Goal: Task Accomplishment & Management: Use online tool/utility

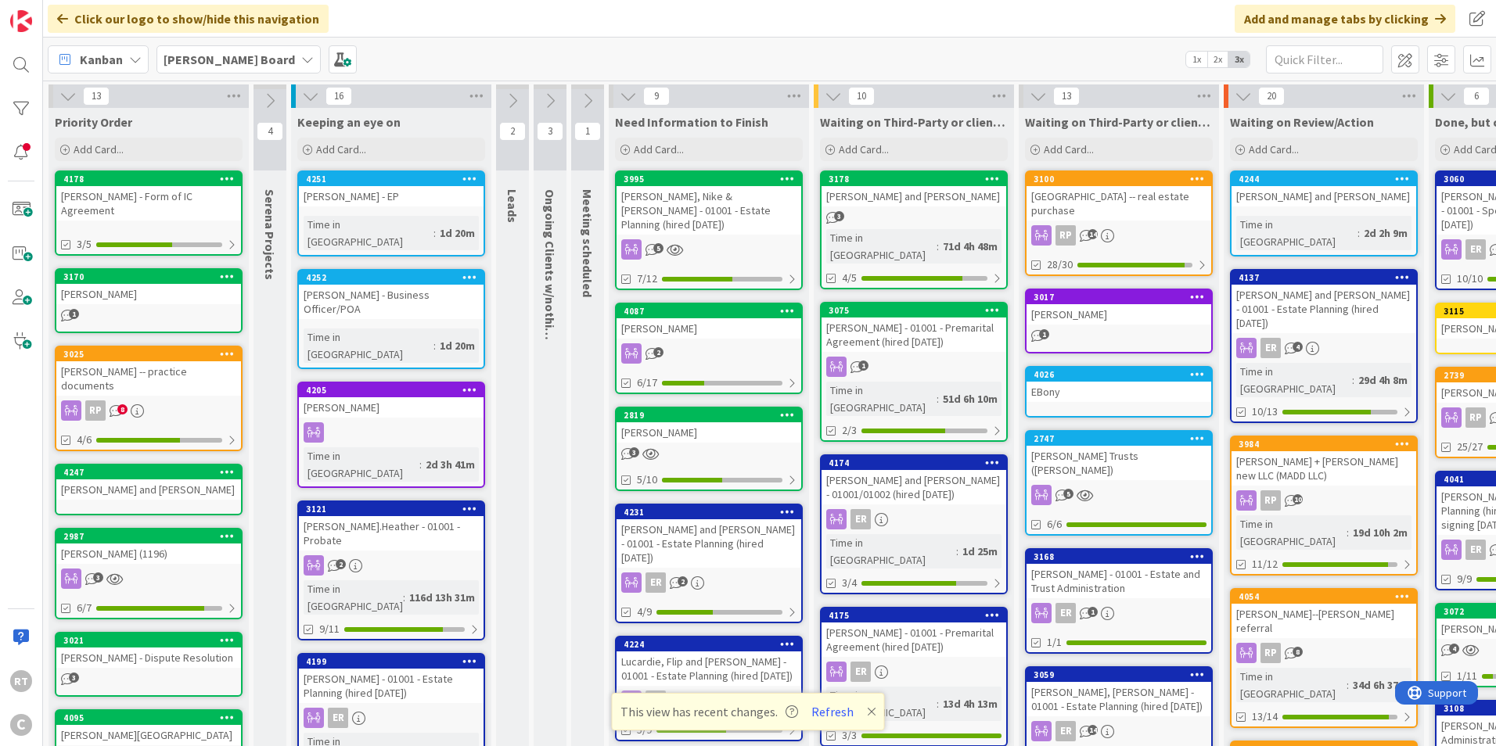
click at [153, 205] on div "[PERSON_NAME] - Form of IC Agreement" at bounding box center [148, 203] width 185 height 34
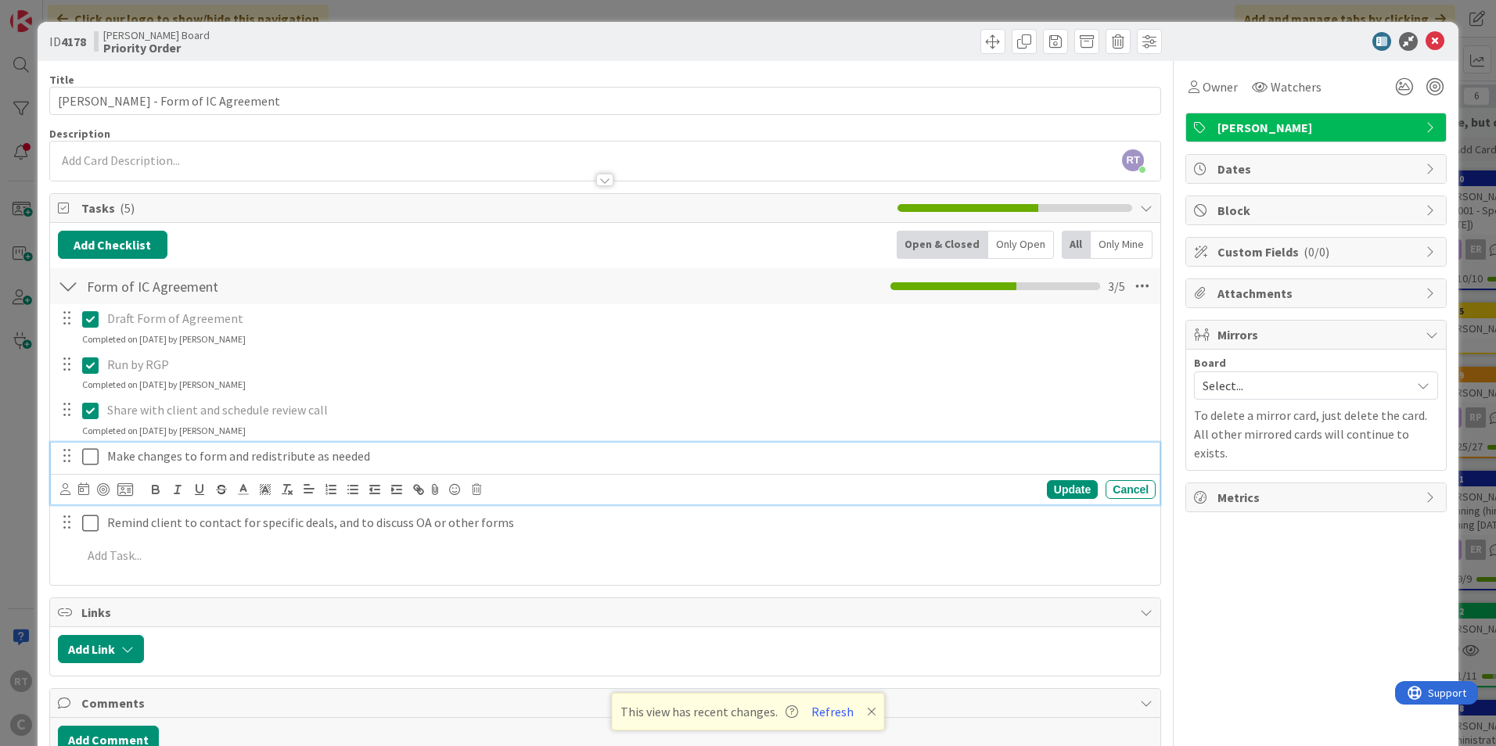
click at [86, 461] on icon at bounding box center [90, 457] width 16 height 19
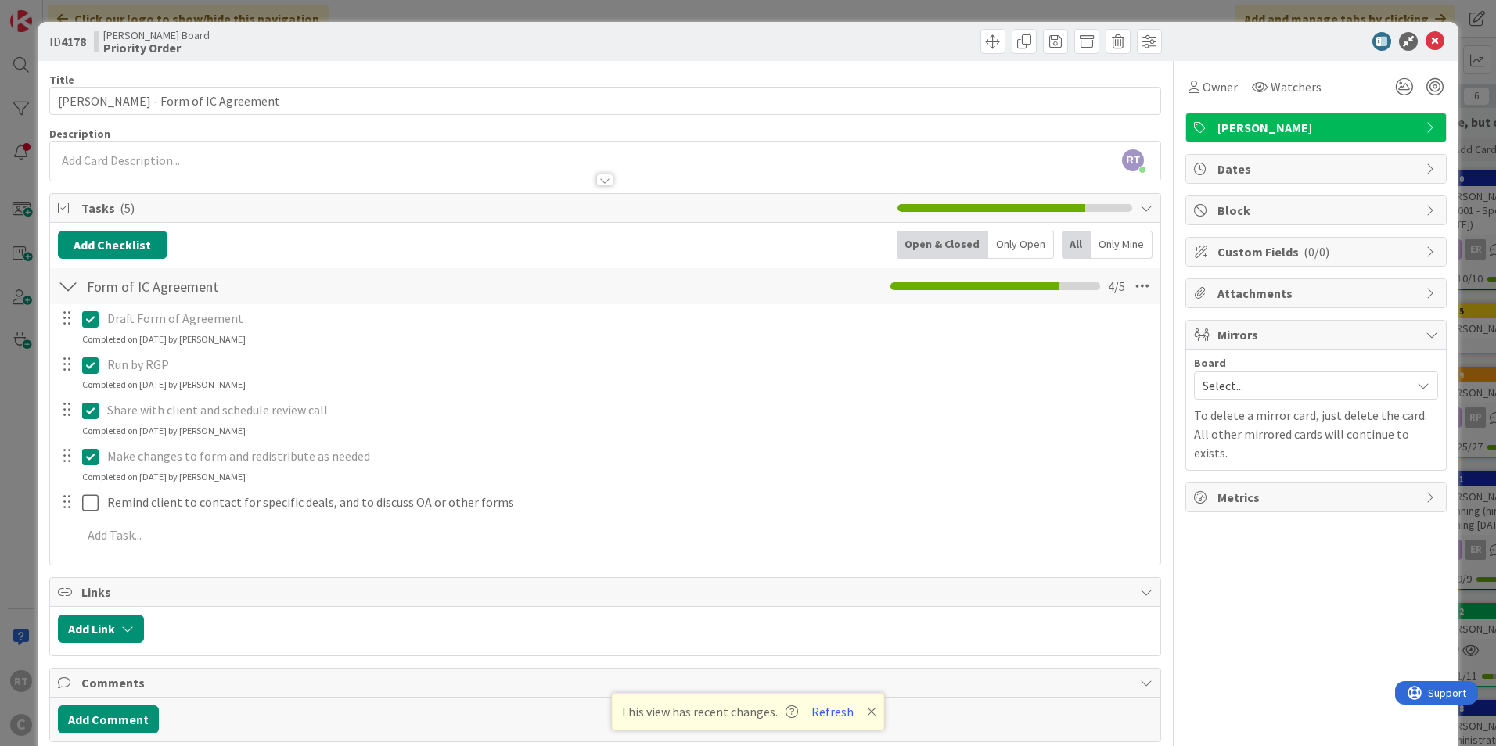
scroll to position [71, 0]
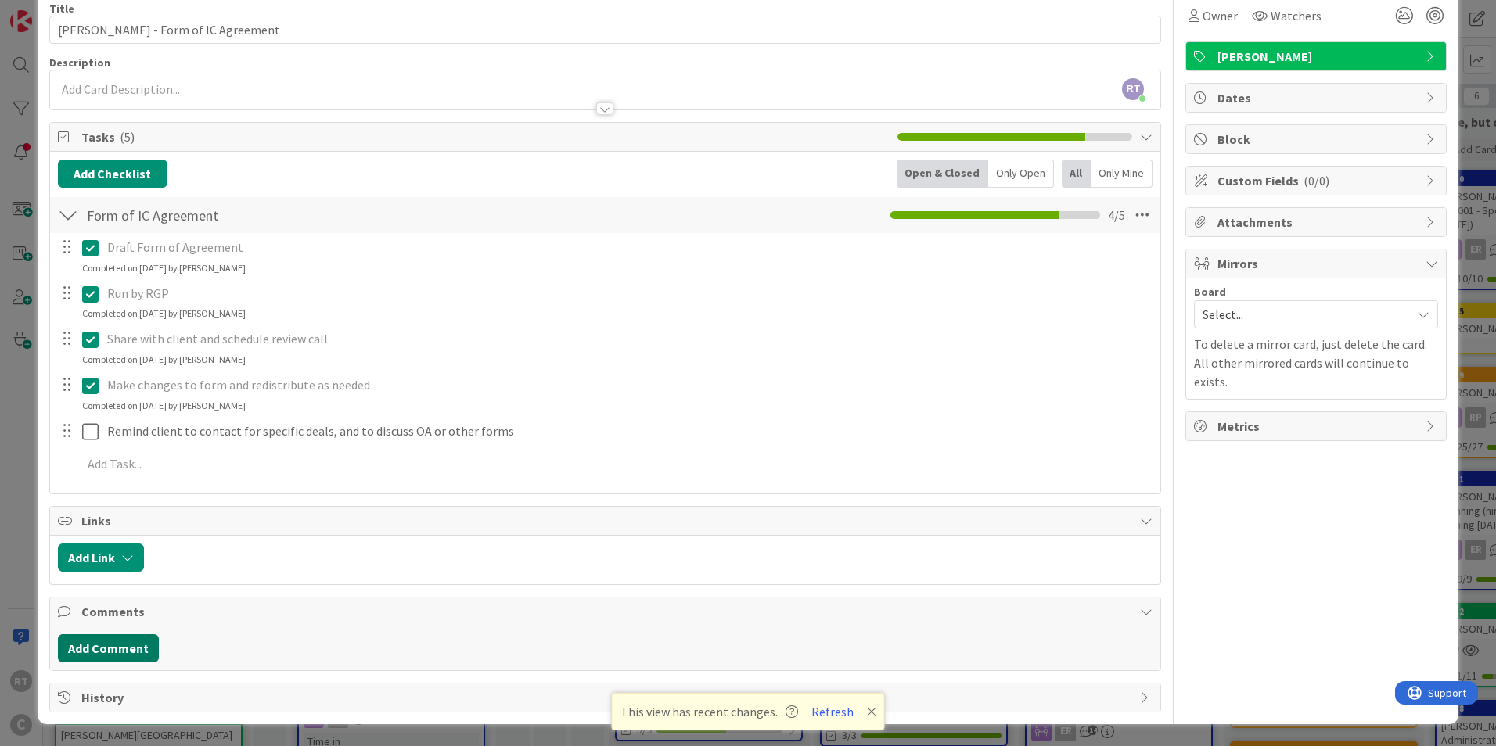
click at [78, 645] on button "Add Comment" at bounding box center [108, 649] width 101 height 28
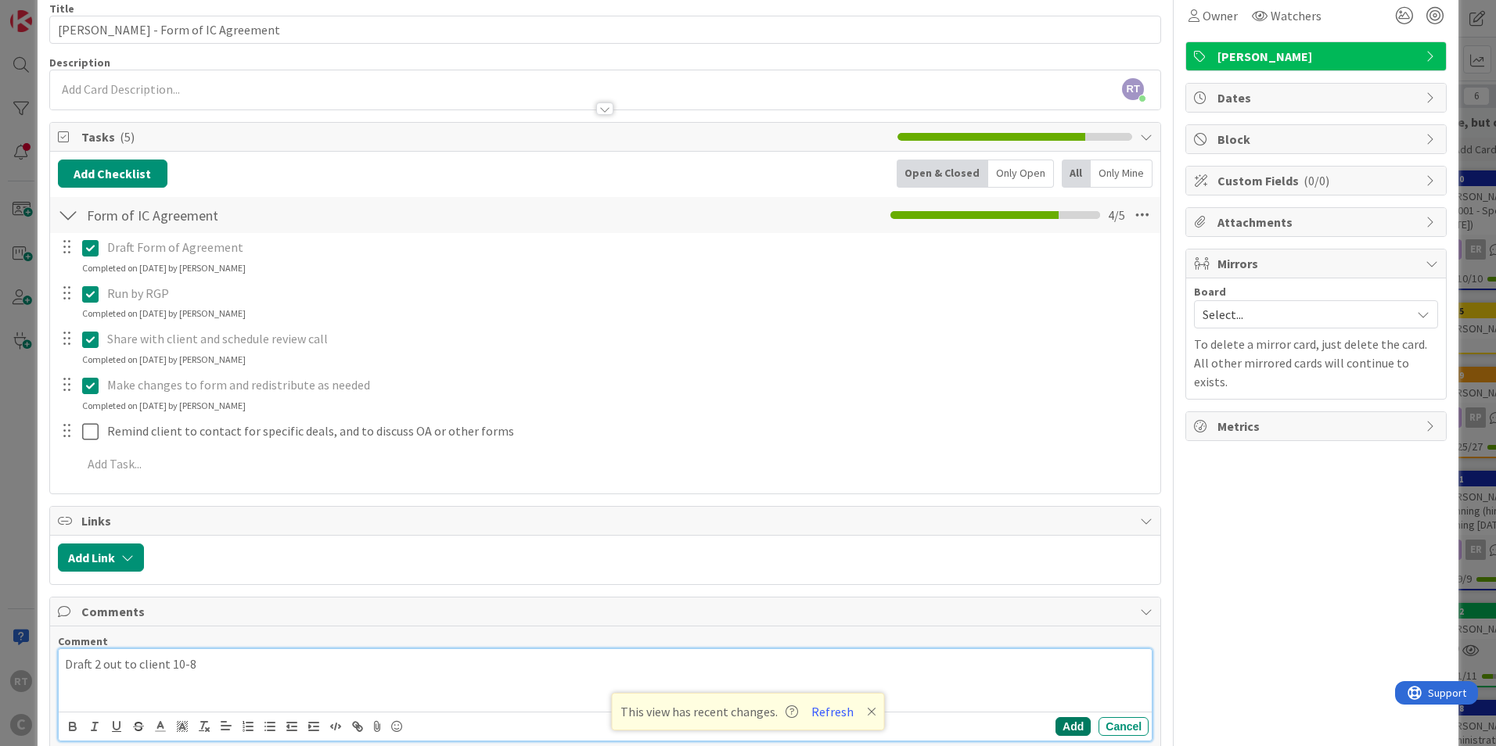
click at [1056, 728] on button "Add" at bounding box center [1073, 727] width 35 height 19
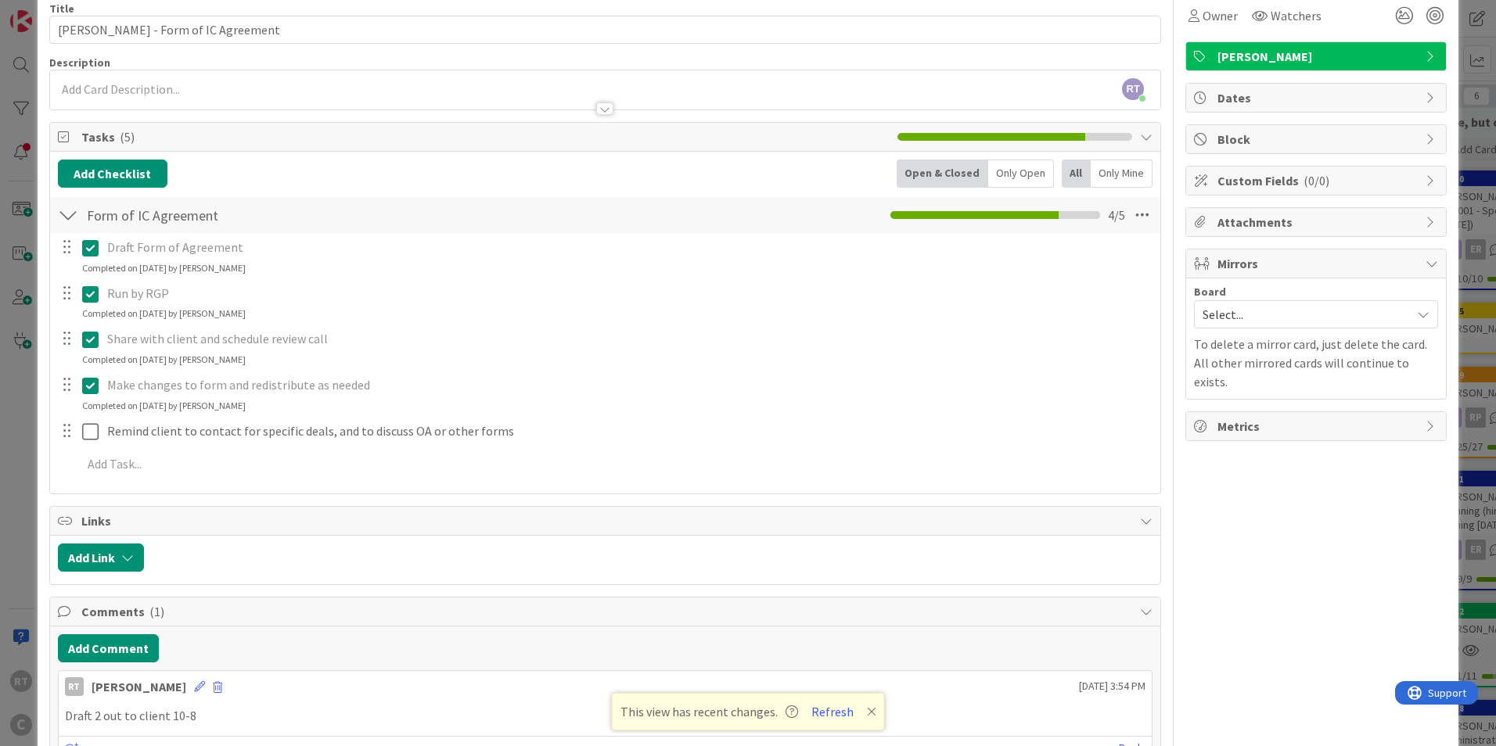
scroll to position [0, 0]
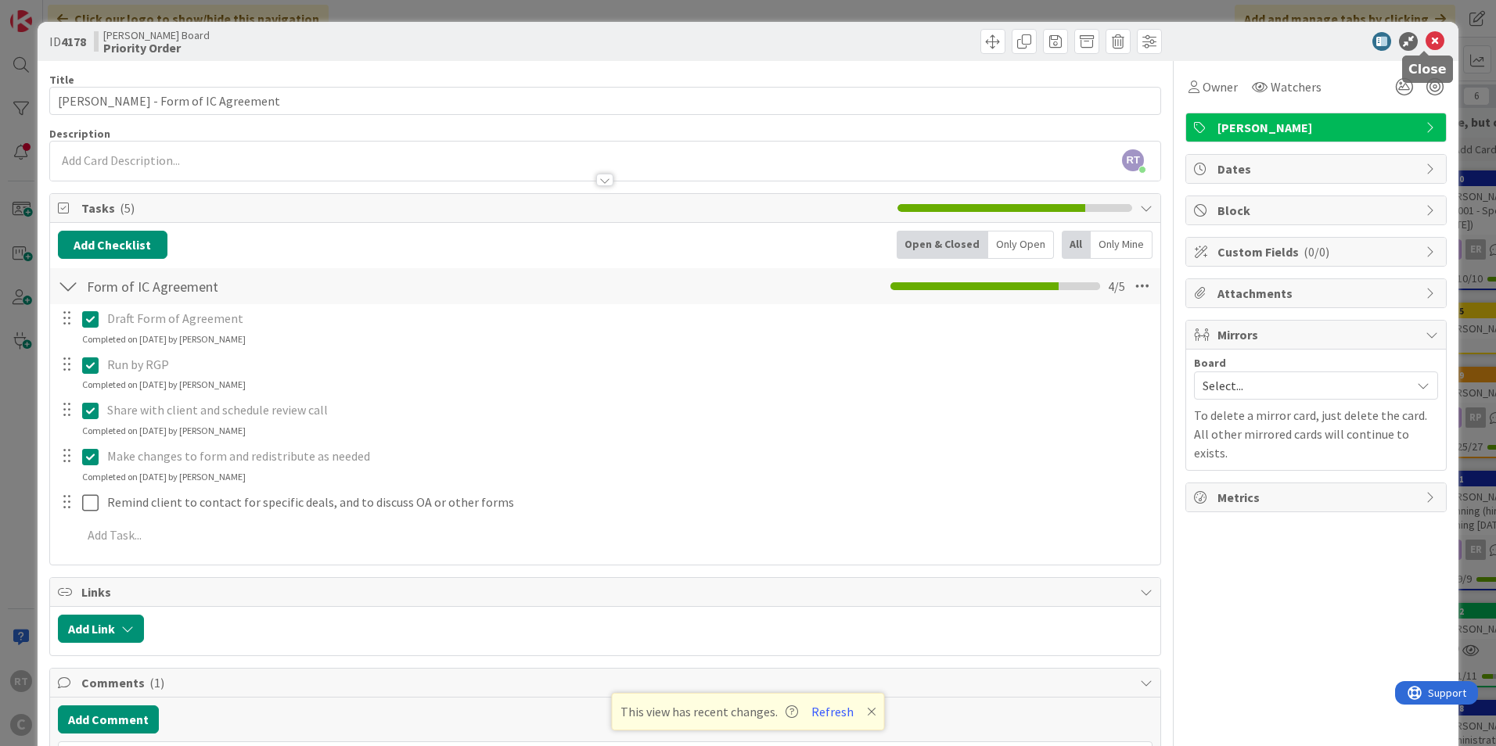
click at [1430, 42] on icon at bounding box center [1435, 41] width 19 height 19
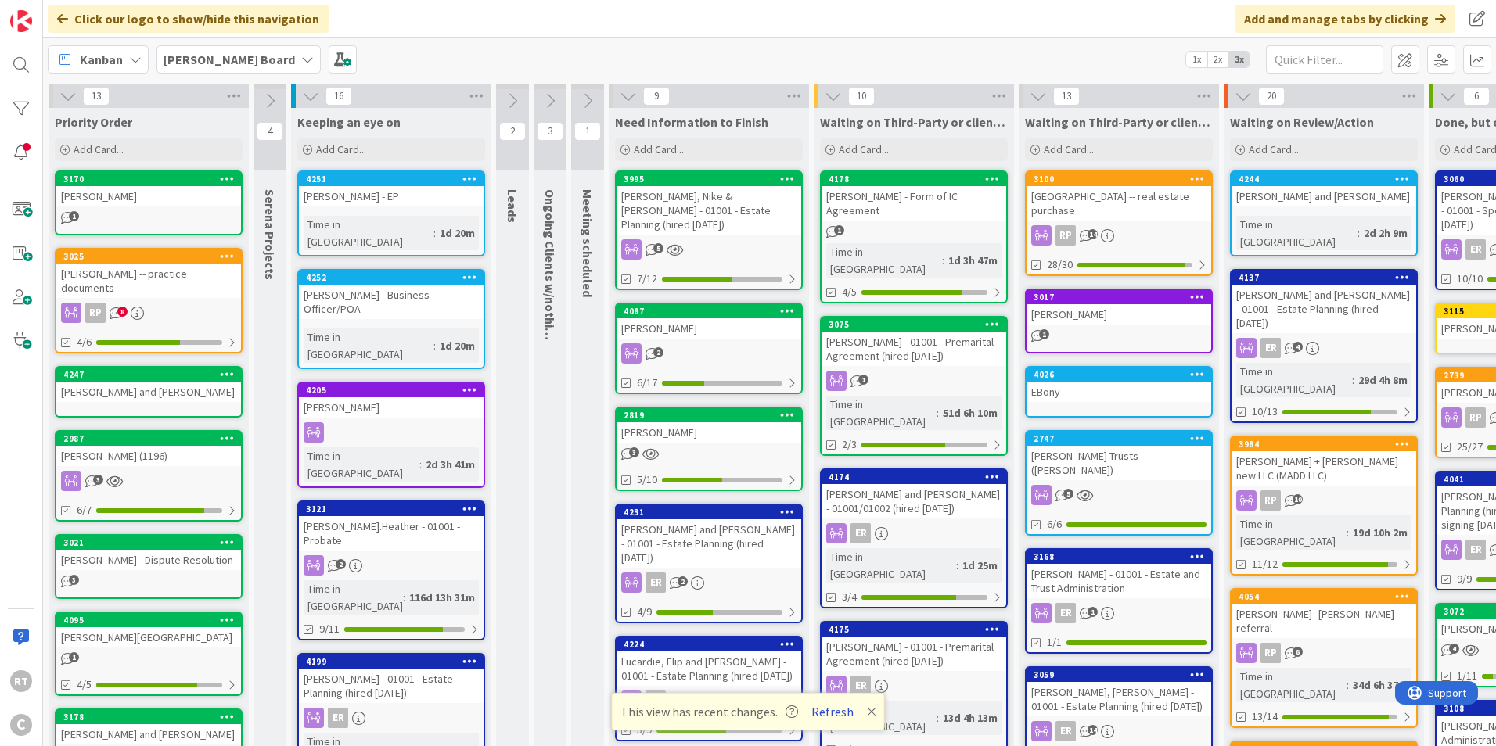
click at [822, 711] on button "Refresh" at bounding box center [832, 712] width 53 height 20
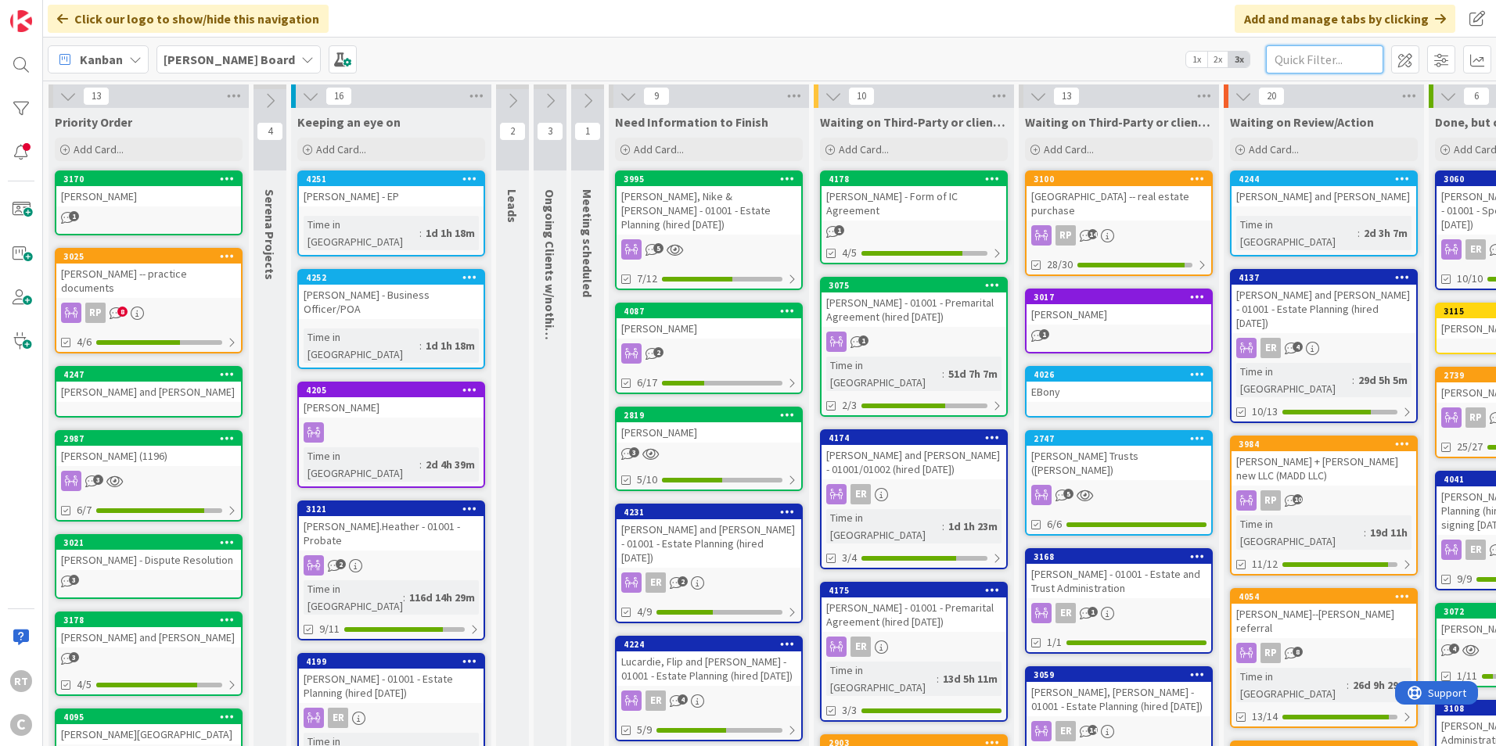
click at [1313, 60] on input "text" at bounding box center [1324, 59] width 117 height 28
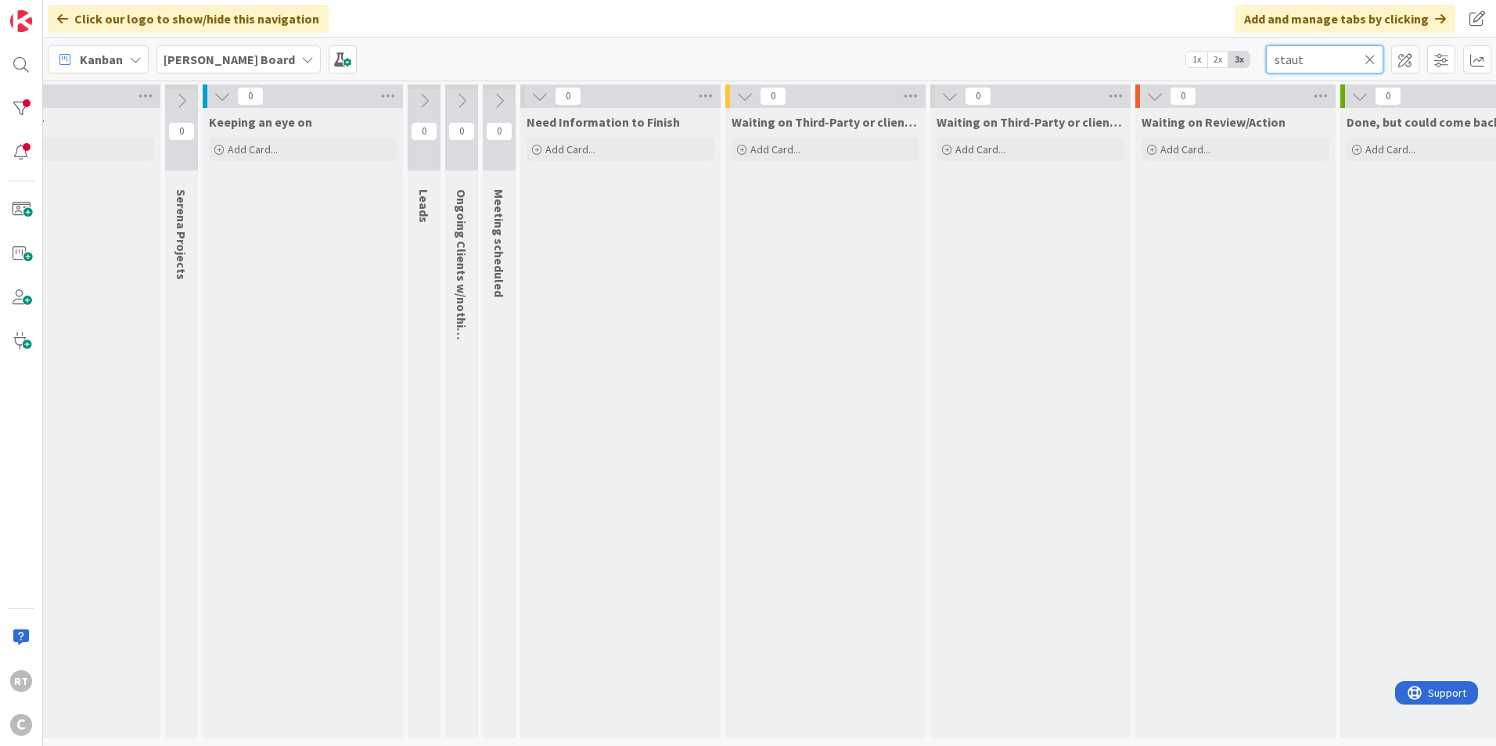
scroll to position [0, 271]
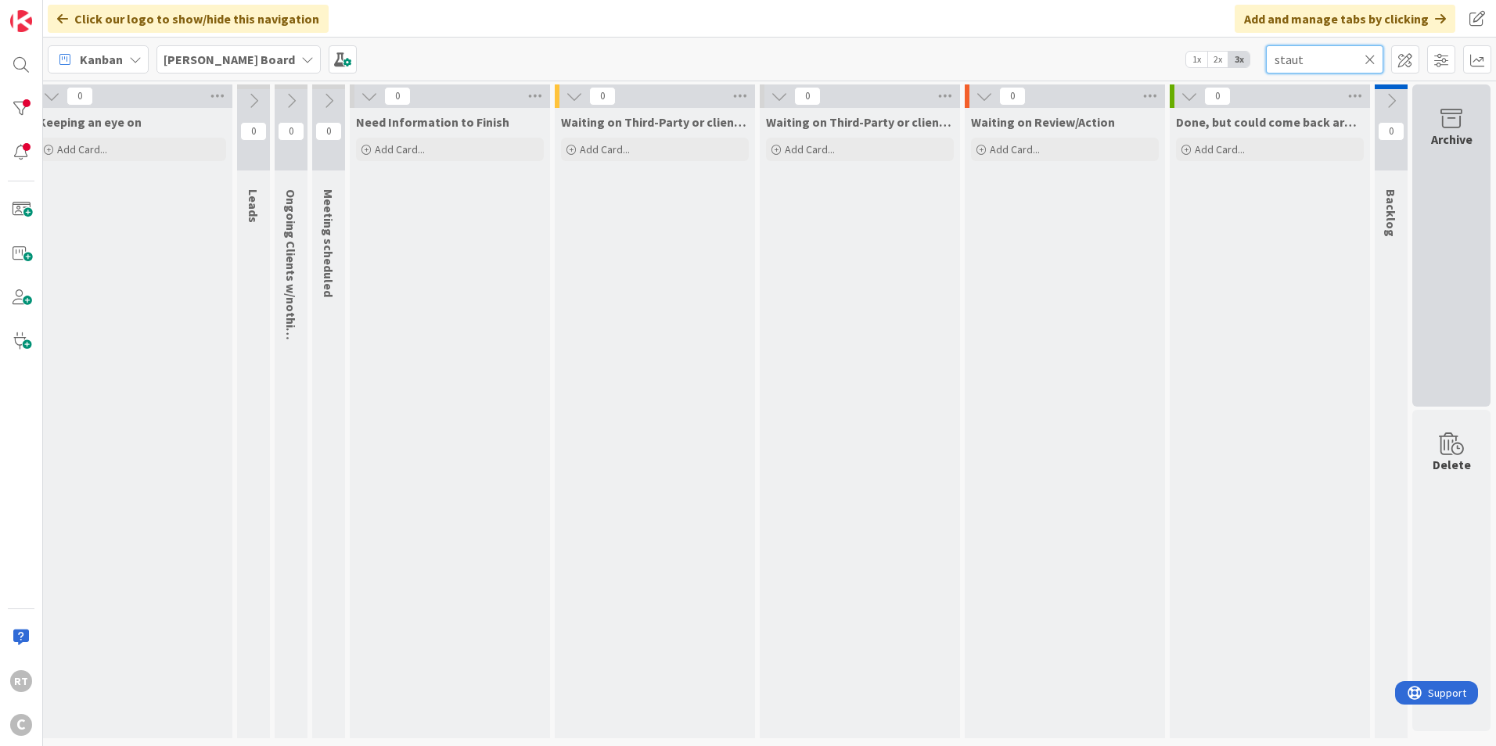
type input "staut"
click at [1470, 149] on div "Archive" at bounding box center [1451, 246] width 78 height 322
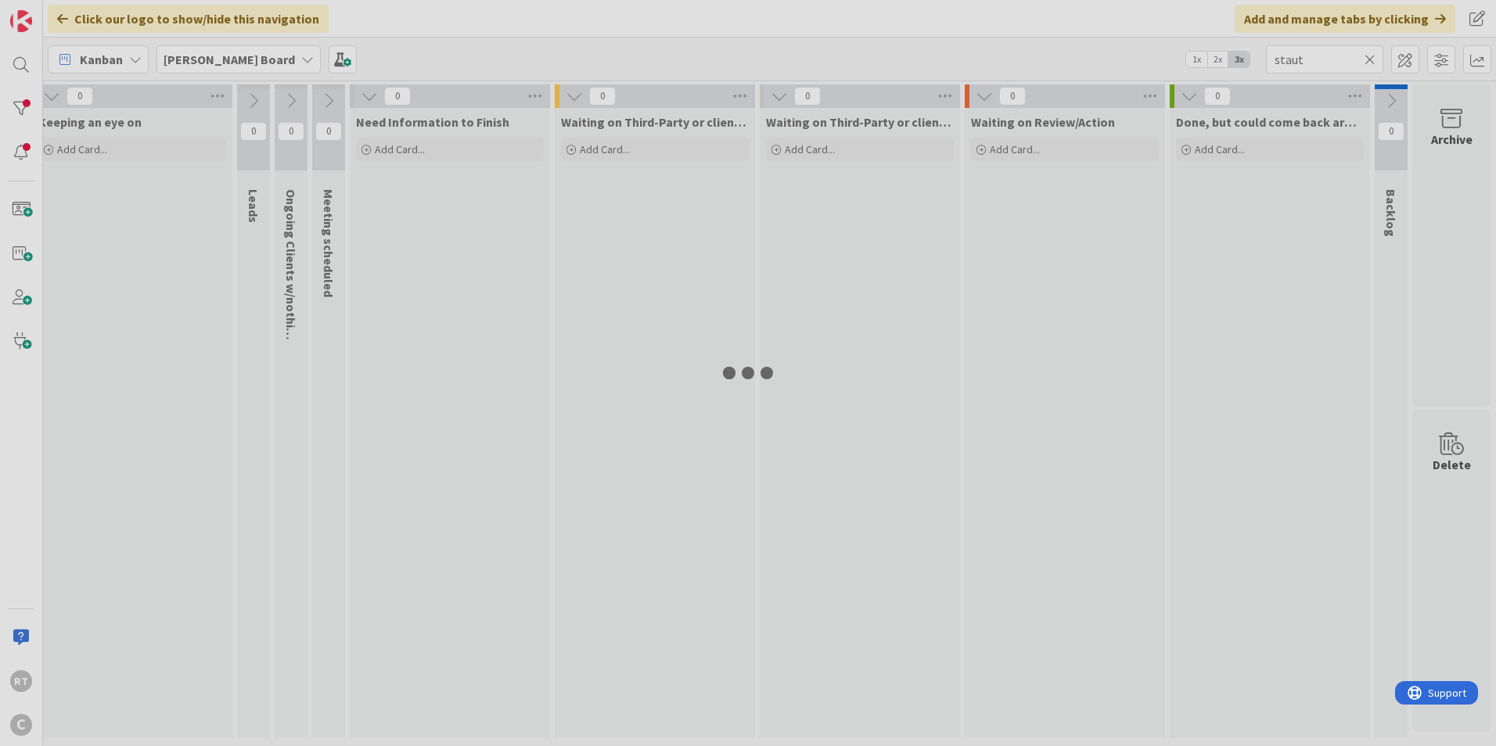
scroll to position [0, 259]
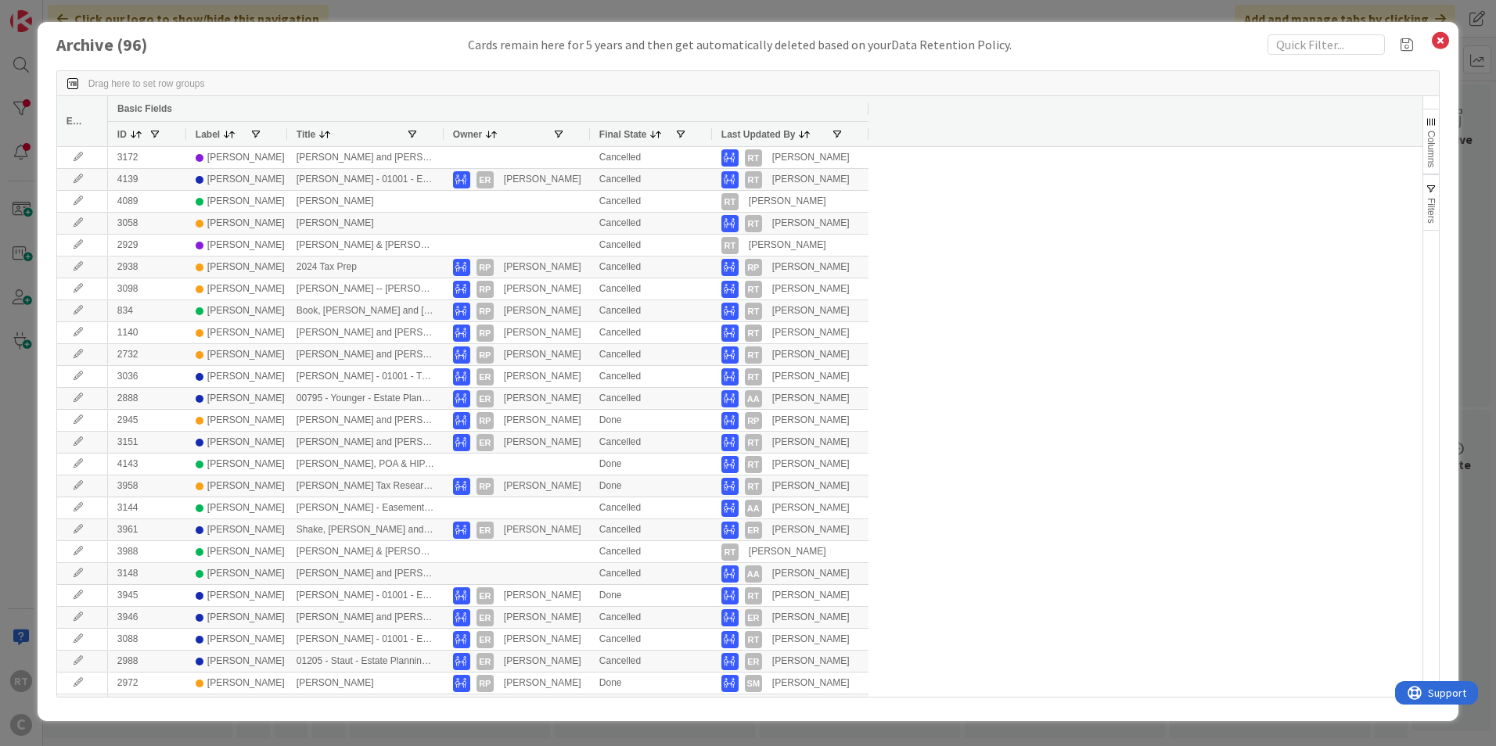
click at [216, 139] on span "Label" at bounding box center [208, 134] width 24 height 11
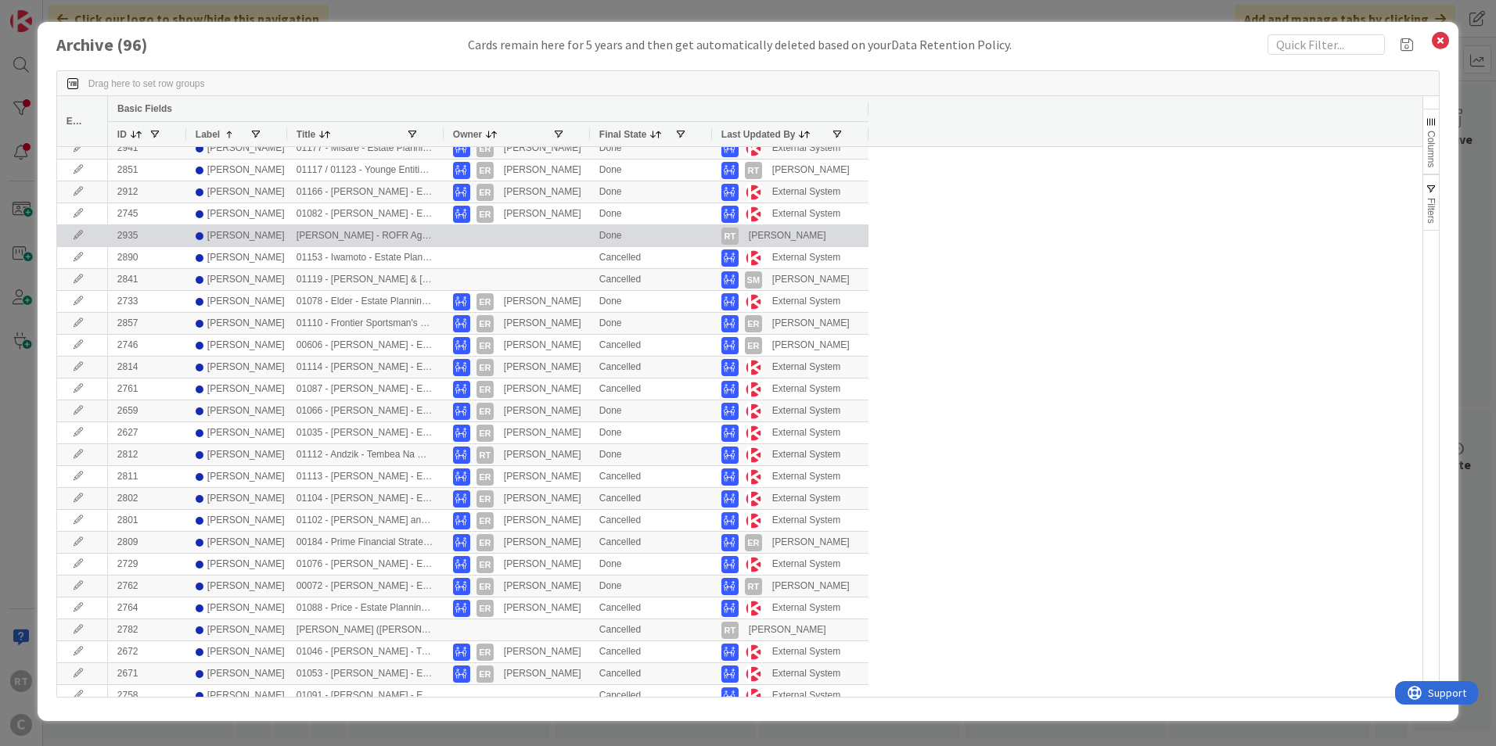
scroll to position [548, 0]
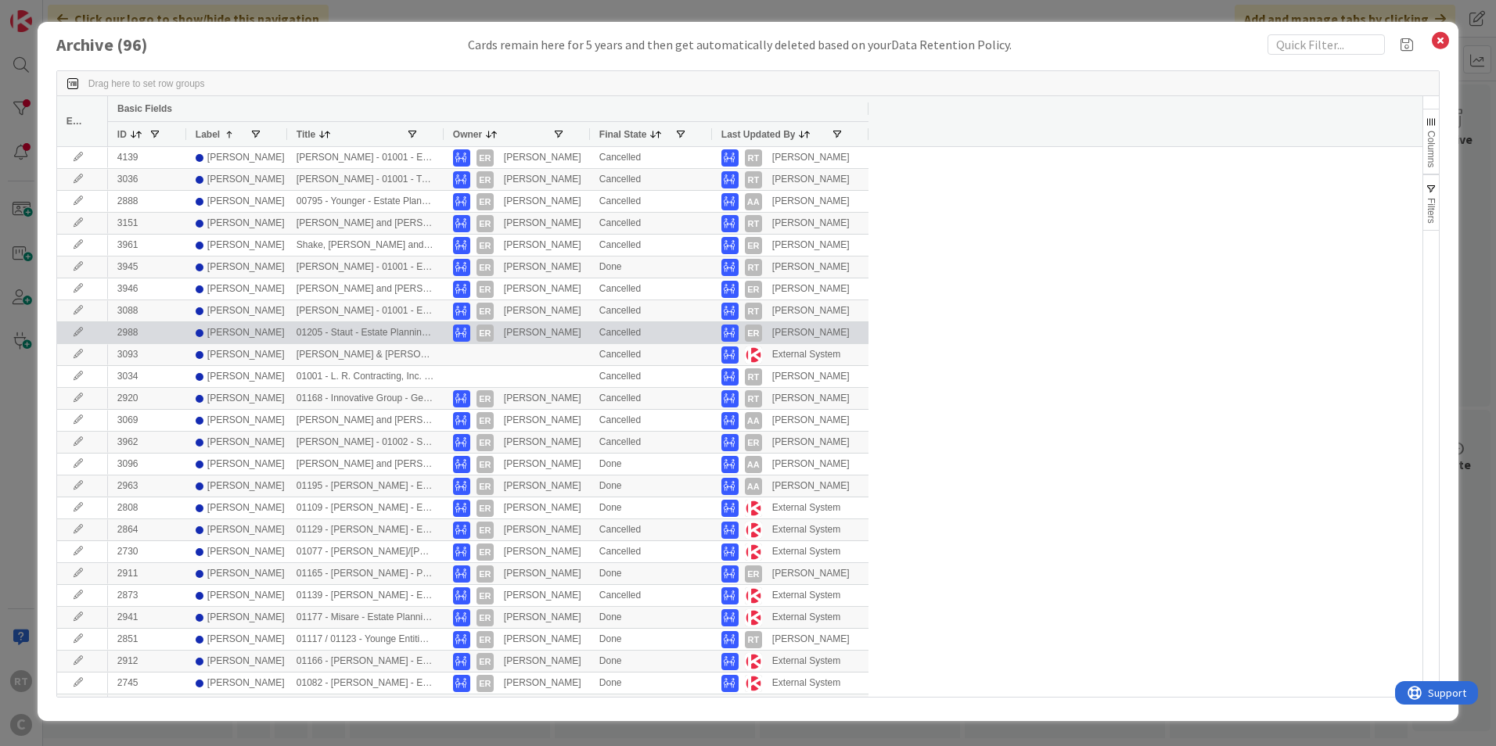
click at [155, 336] on div "2988" at bounding box center [147, 332] width 78 height 21
click at [70, 329] on icon at bounding box center [78, 332] width 23 height 9
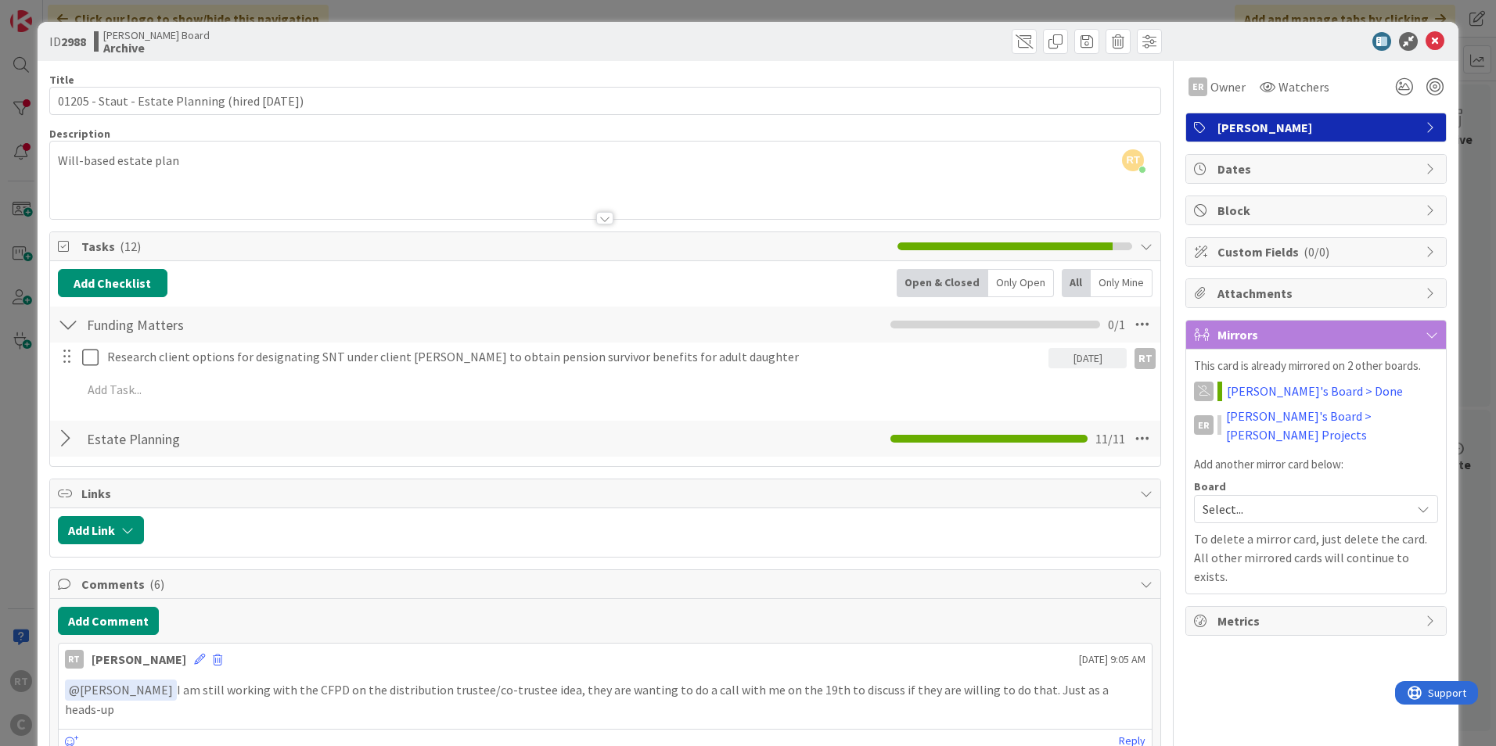
click at [1272, 498] on span "Select..." at bounding box center [1303, 509] width 200 height 22
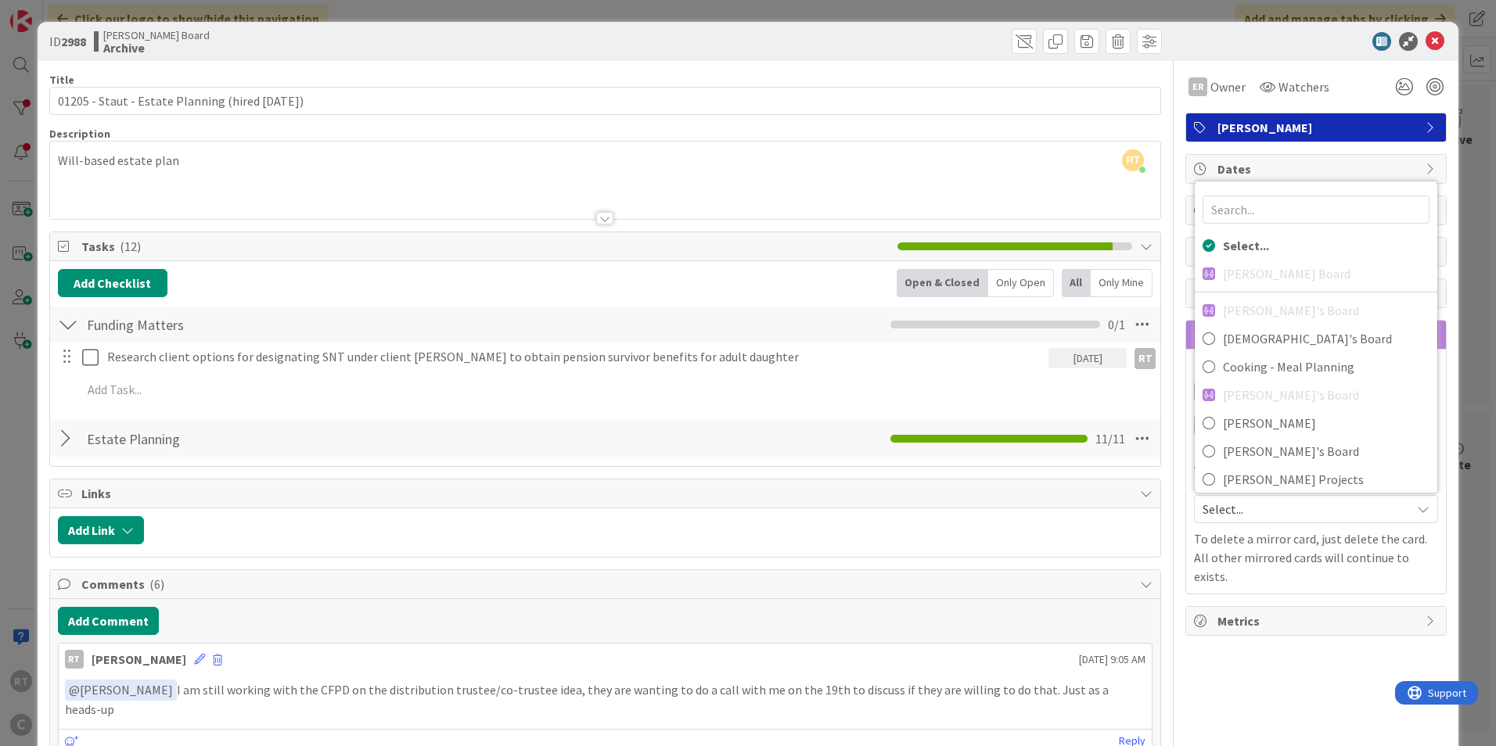
click at [1272, 498] on span "Select..." at bounding box center [1303, 509] width 200 height 22
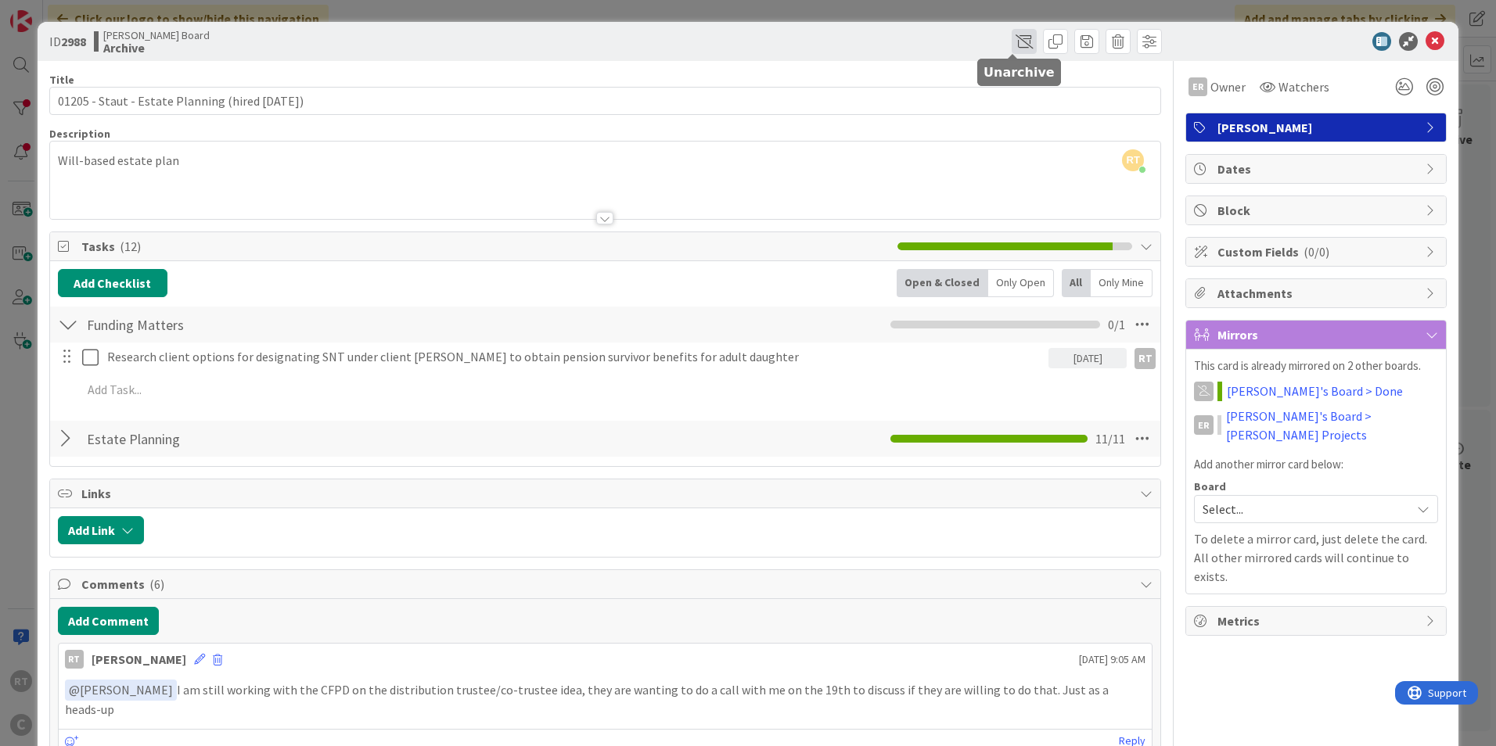
click at [1020, 43] on span at bounding box center [1024, 41] width 25 height 25
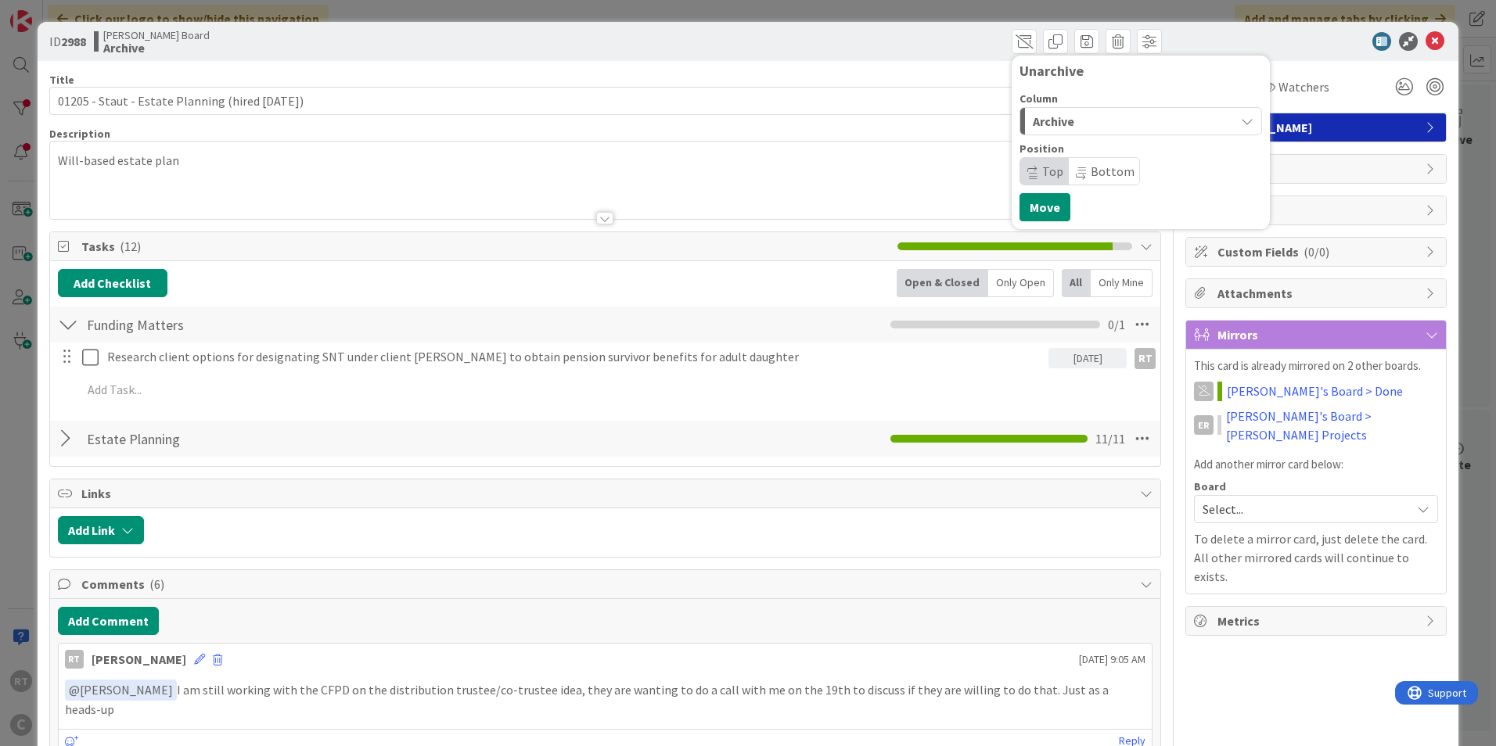
click at [1053, 124] on span "Archive" at bounding box center [1053, 121] width 41 height 20
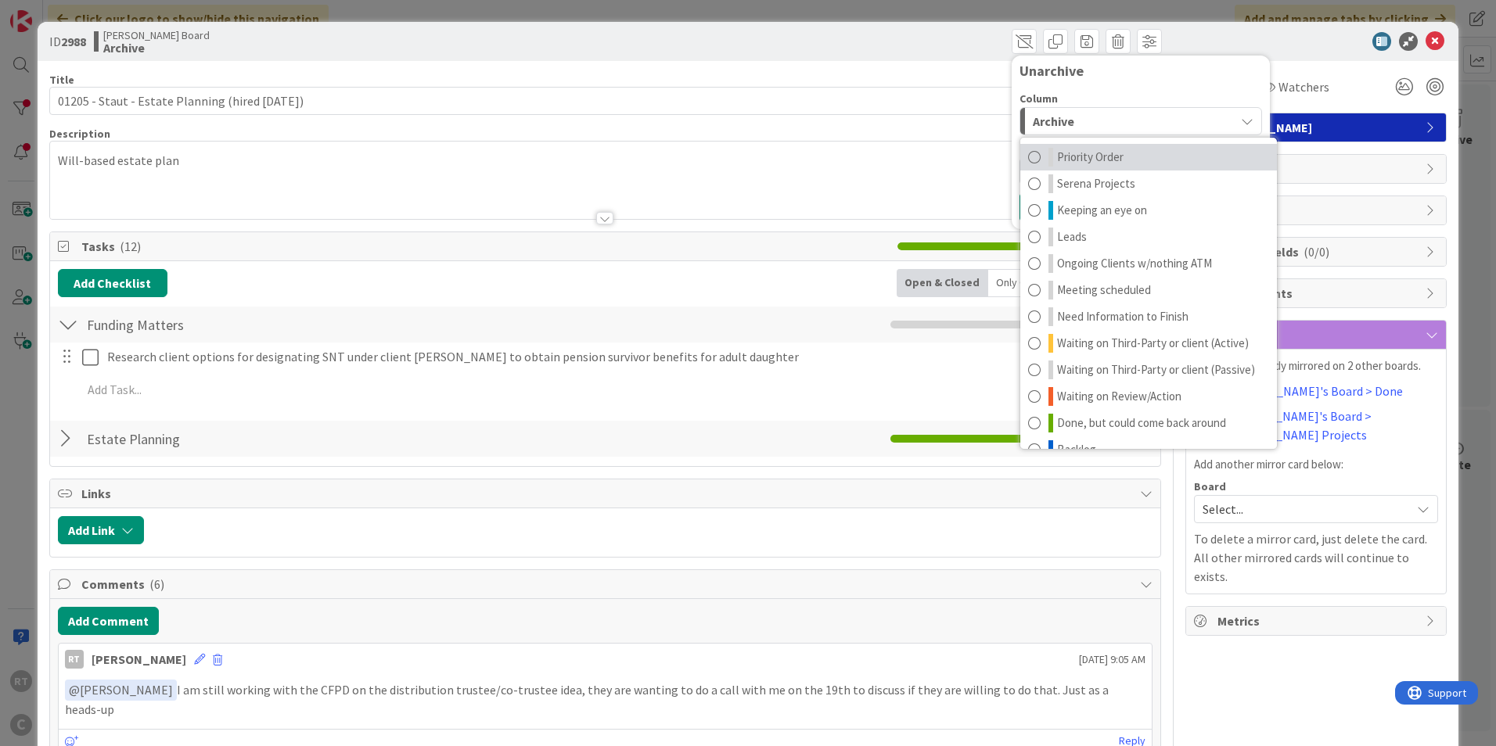
click at [1060, 157] on span "Priority Order" at bounding box center [1090, 157] width 67 height 19
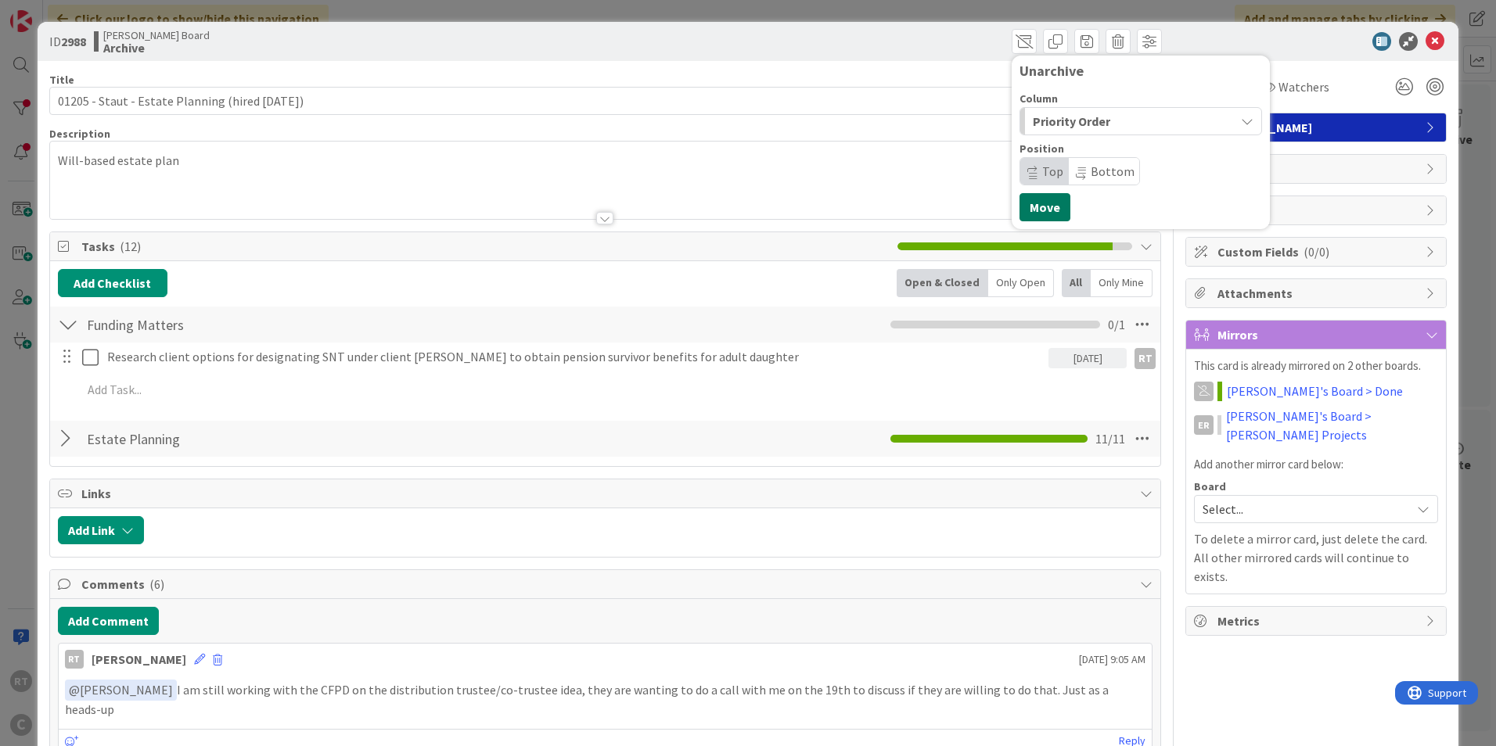
click at [1032, 196] on button "Move" at bounding box center [1045, 207] width 51 height 28
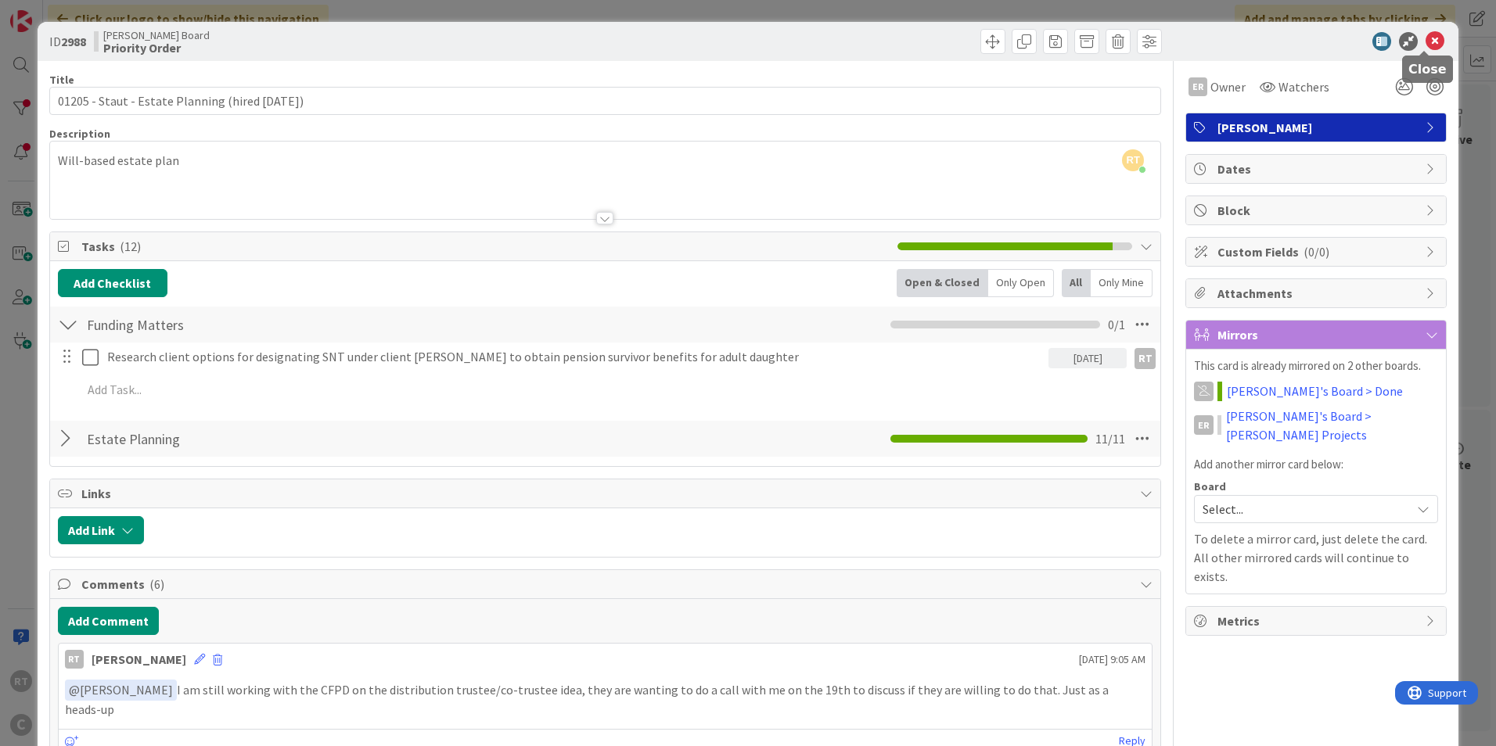
click at [1426, 44] on icon at bounding box center [1435, 41] width 19 height 19
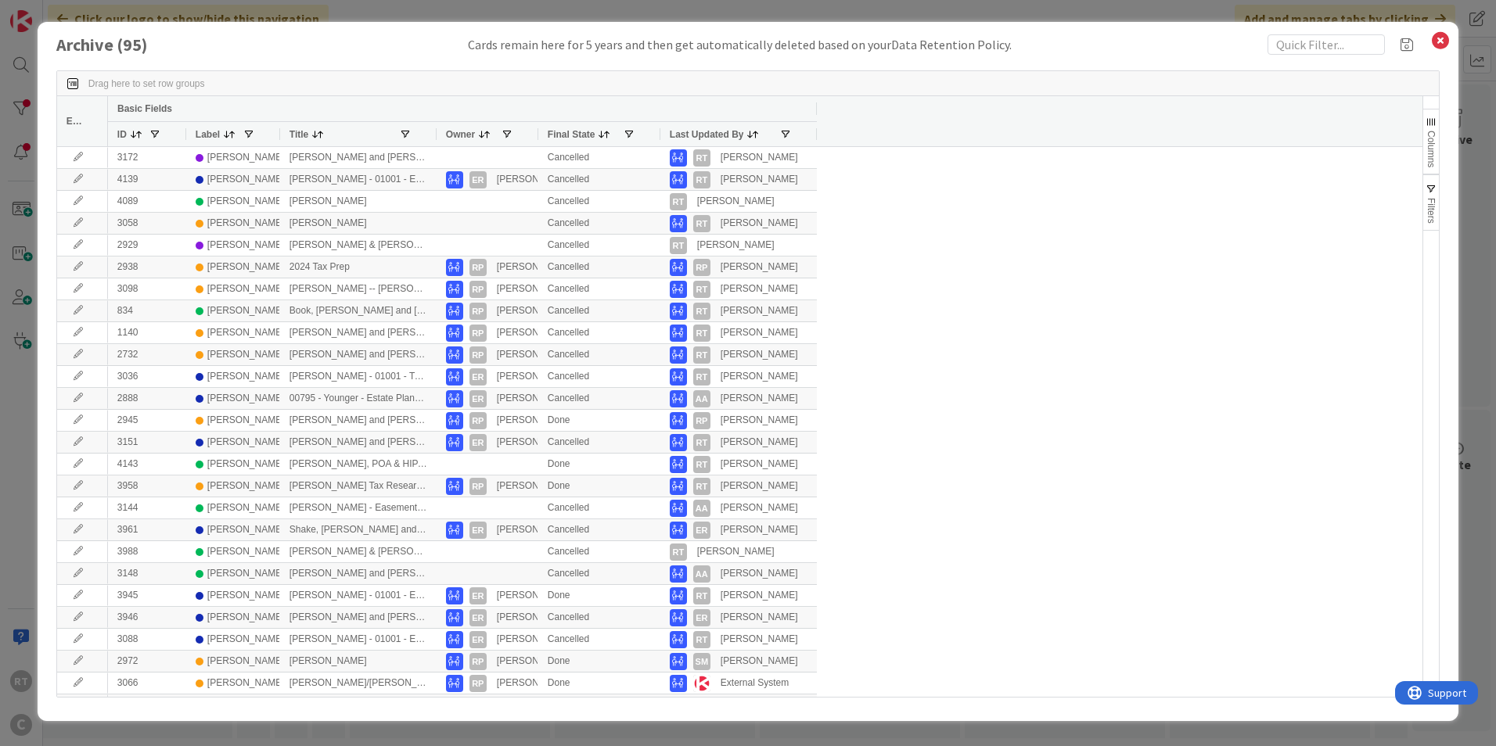
click at [1438, 42] on icon at bounding box center [1440, 41] width 20 height 22
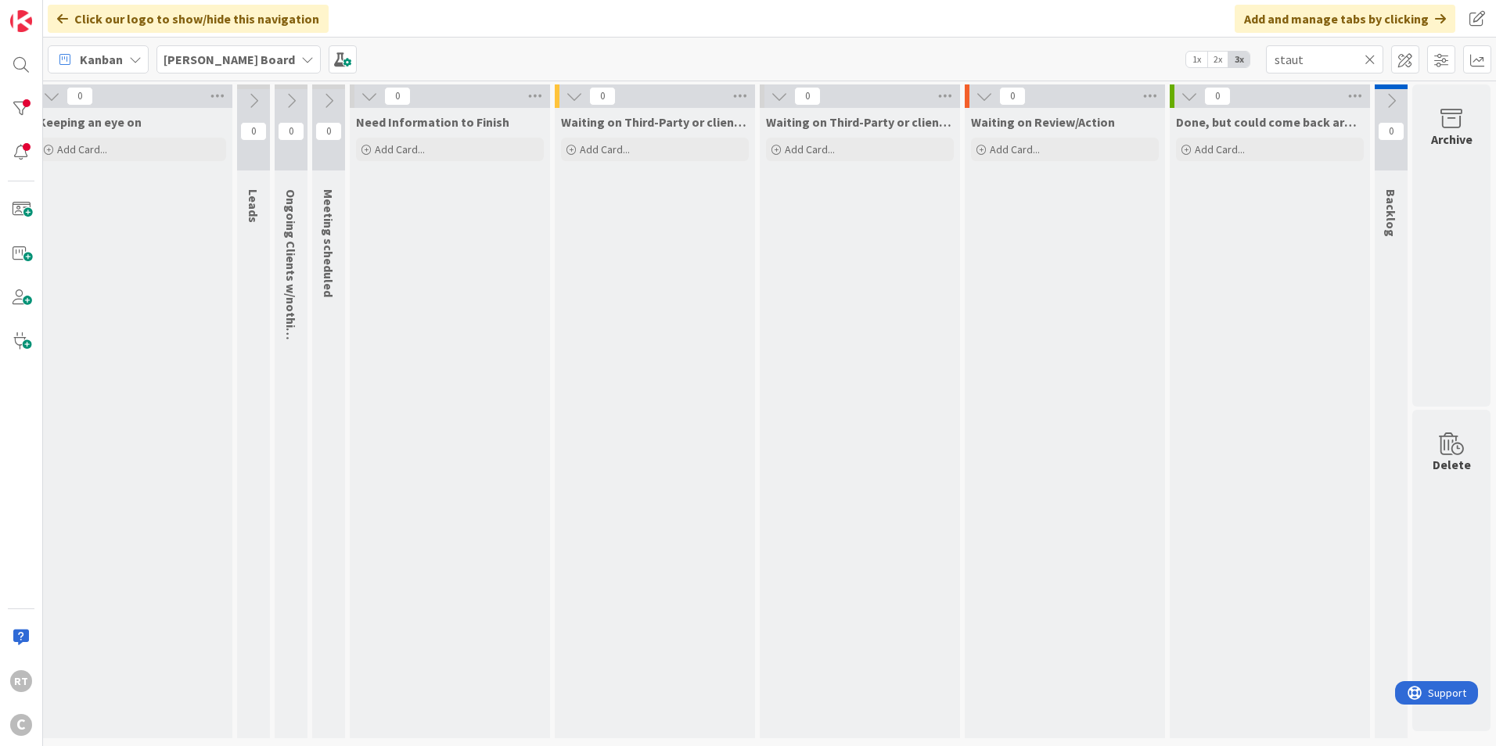
click at [1368, 58] on icon at bounding box center [1370, 59] width 11 height 14
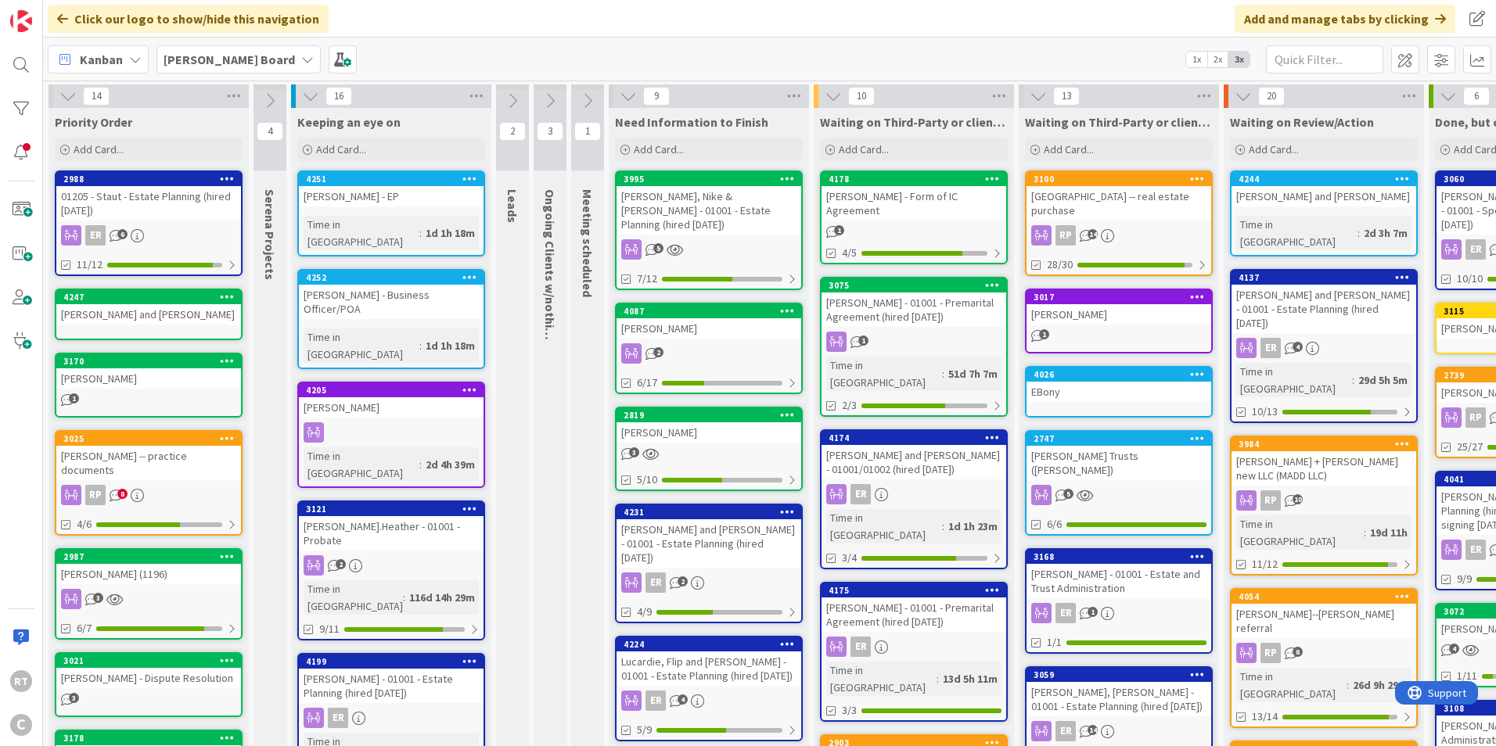
click at [128, 571] on div "[PERSON_NAME] (1196)" at bounding box center [148, 574] width 185 height 20
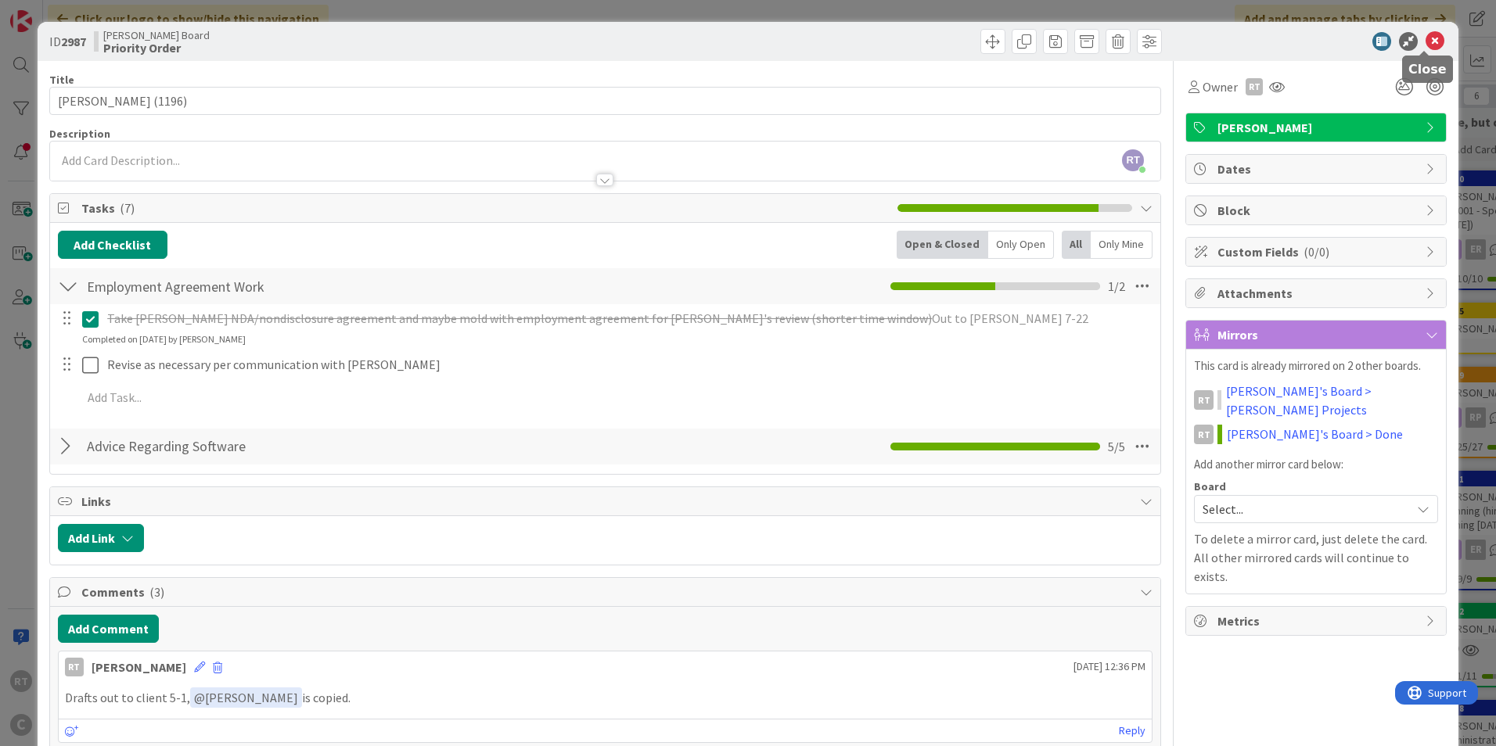
click at [1426, 41] on icon at bounding box center [1435, 41] width 19 height 19
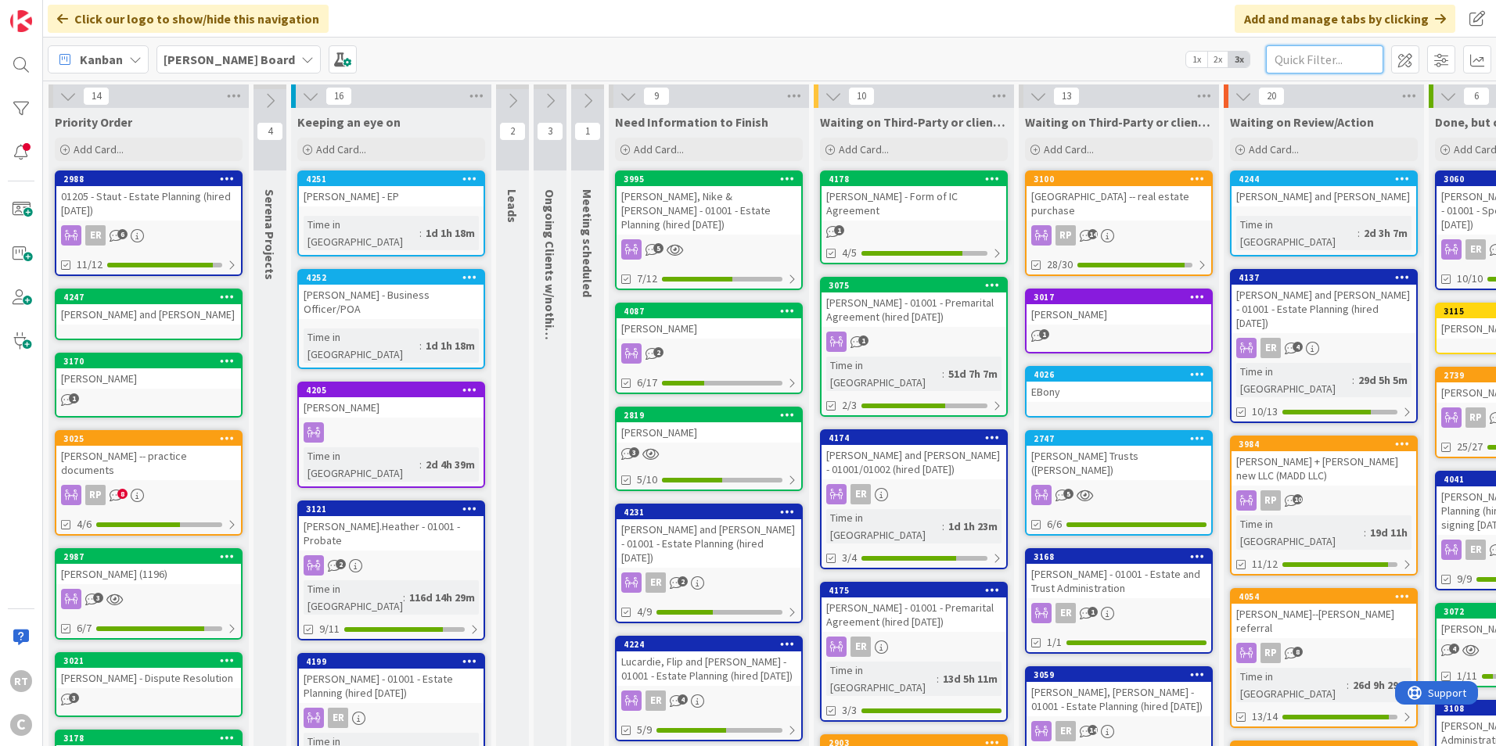
click at [1276, 59] on input "text" at bounding box center [1324, 59] width 117 height 28
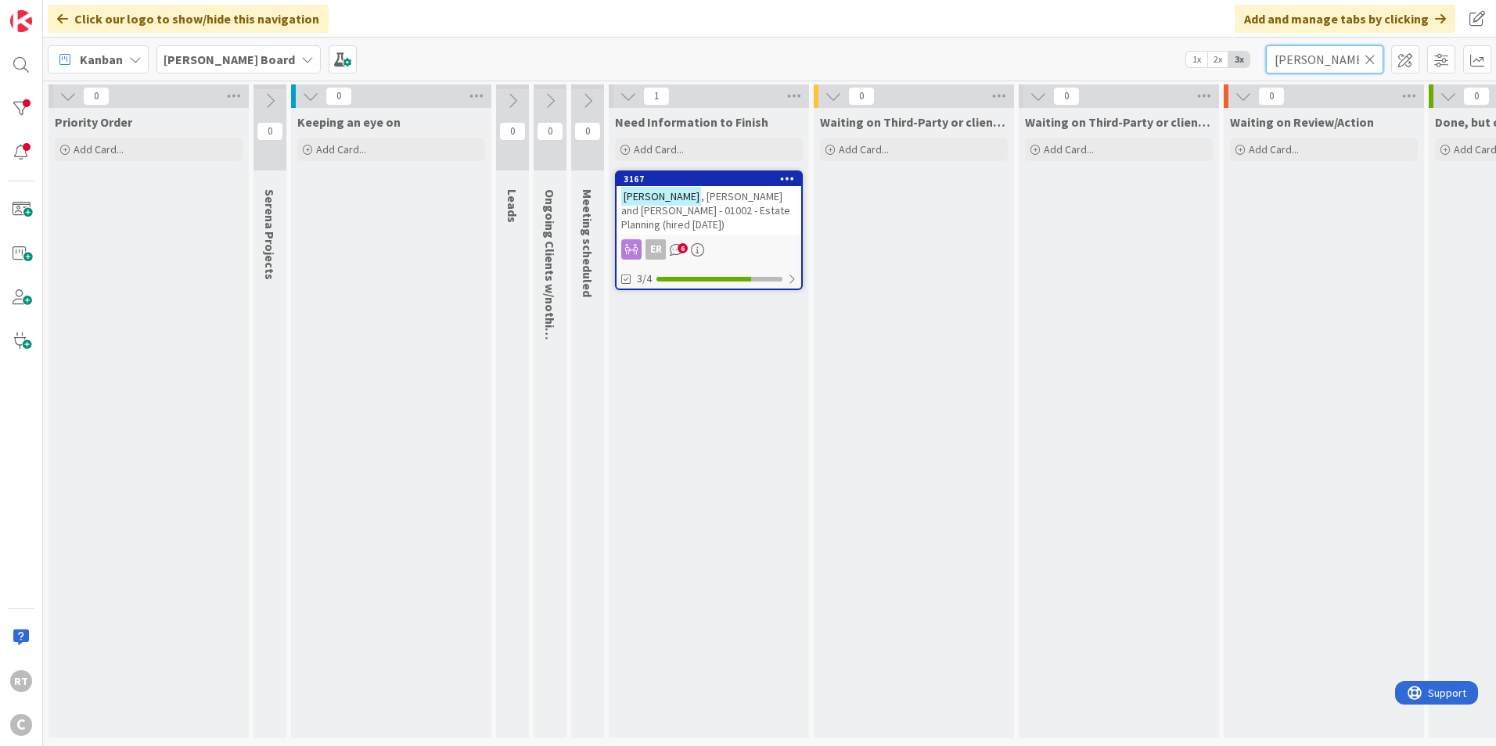
type input "[PERSON_NAME]"
click at [682, 205] on span ", [PERSON_NAME] and [PERSON_NAME] - 01002 - Estate Planning (hired [DATE])" at bounding box center [705, 210] width 169 height 42
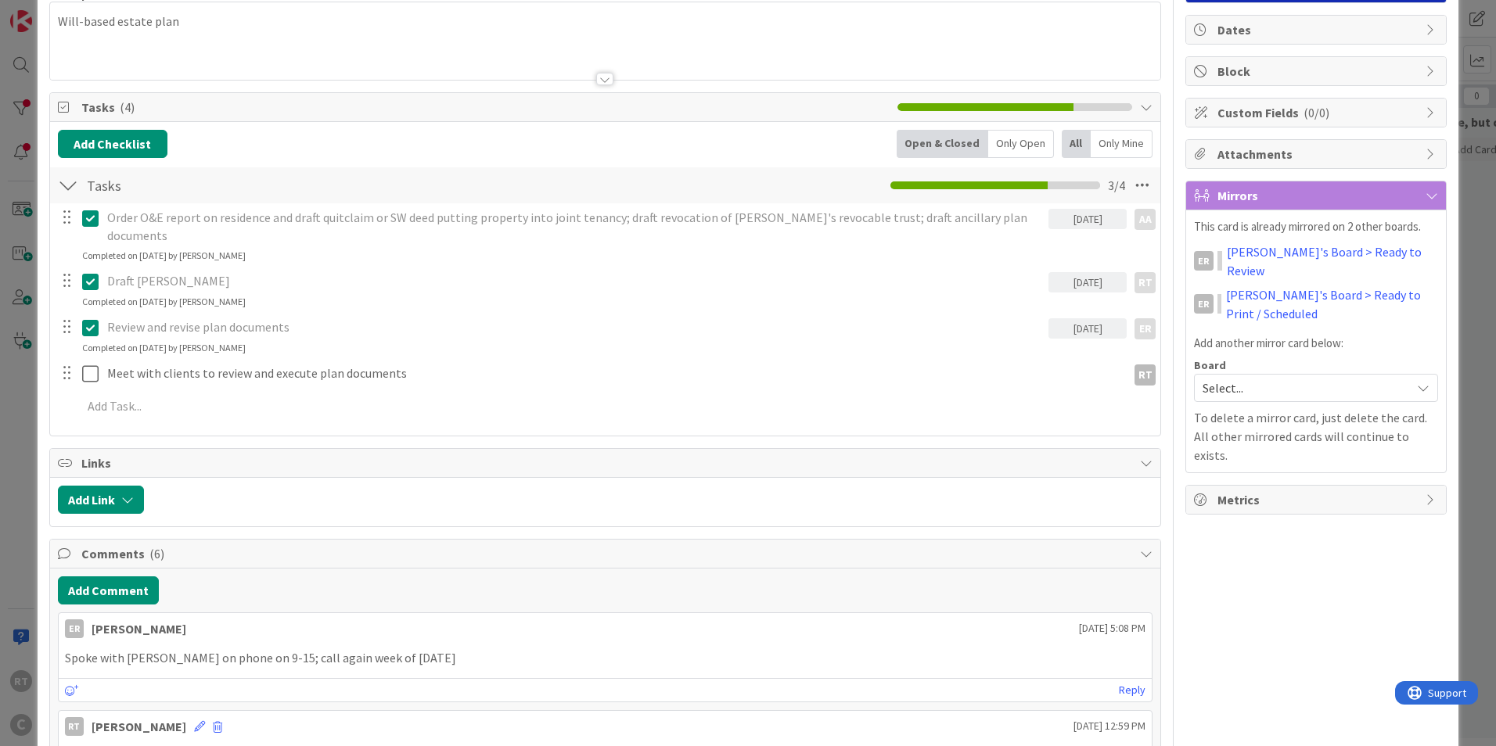
scroll to position [156, 0]
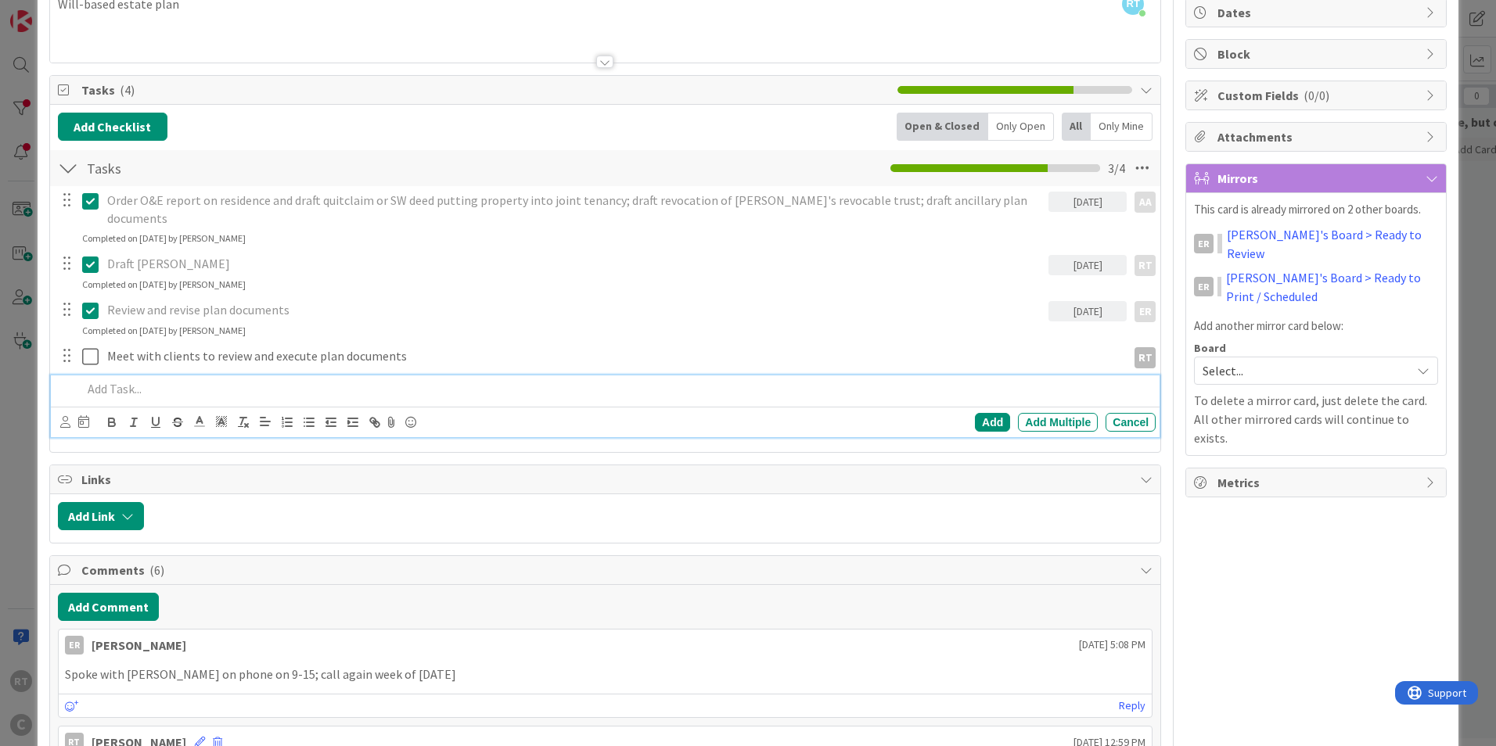
click at [119, 380] on p at bounding box center [615, 389] width 1067 height 18
click at [531, 380] on p "Print documents in anticipation of signing meeting on" at bounding box center [615, 389] width 1067 height 18
click at [989, 413] on div "Add" at bounding box center [992, 422] width 35 height 19
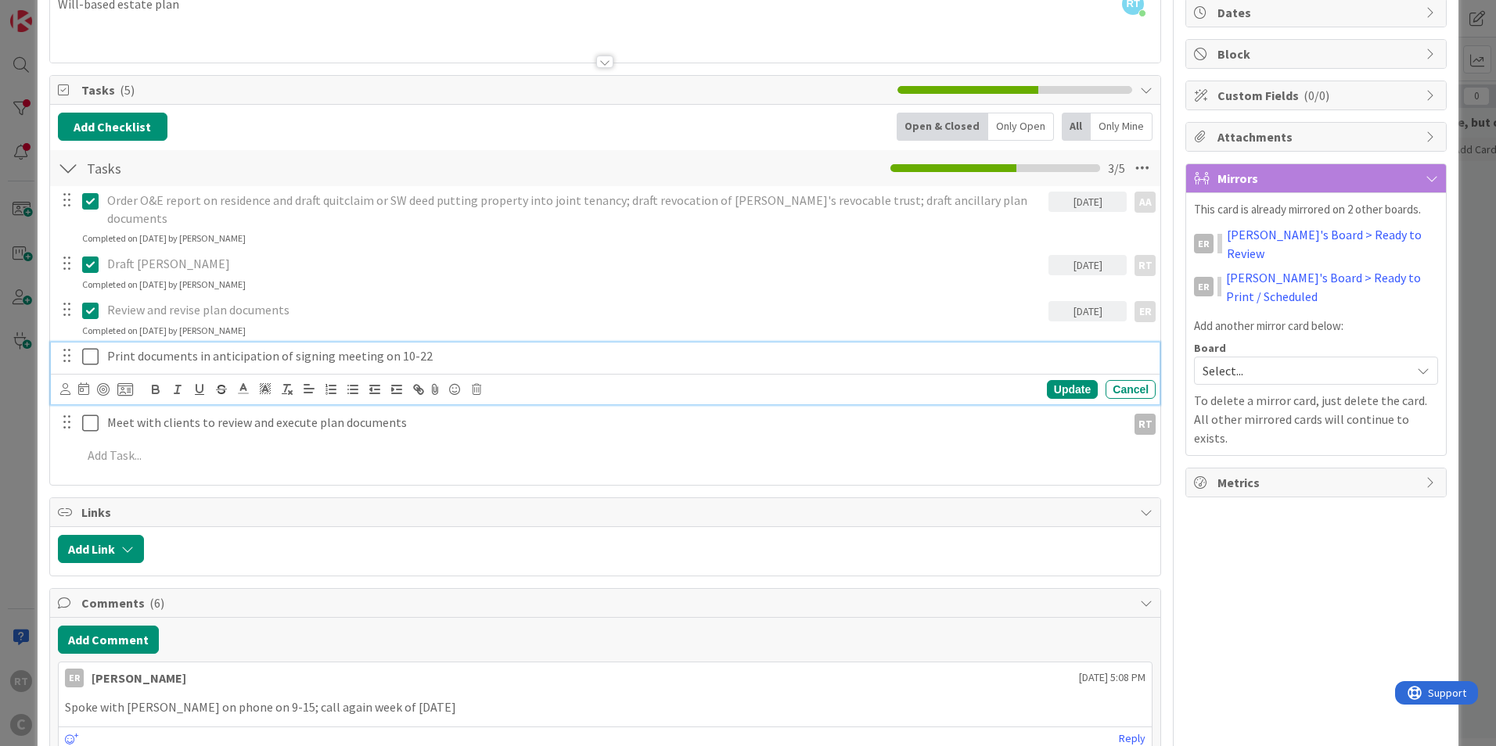
click at [125, 347] on p "Print documents in anticipation of signing meeting on 10-22" at bounding box center [628, 356] width 1042 height 18
click at [66, 383] on icon at bounding box center [65, 389] width 10 height 12
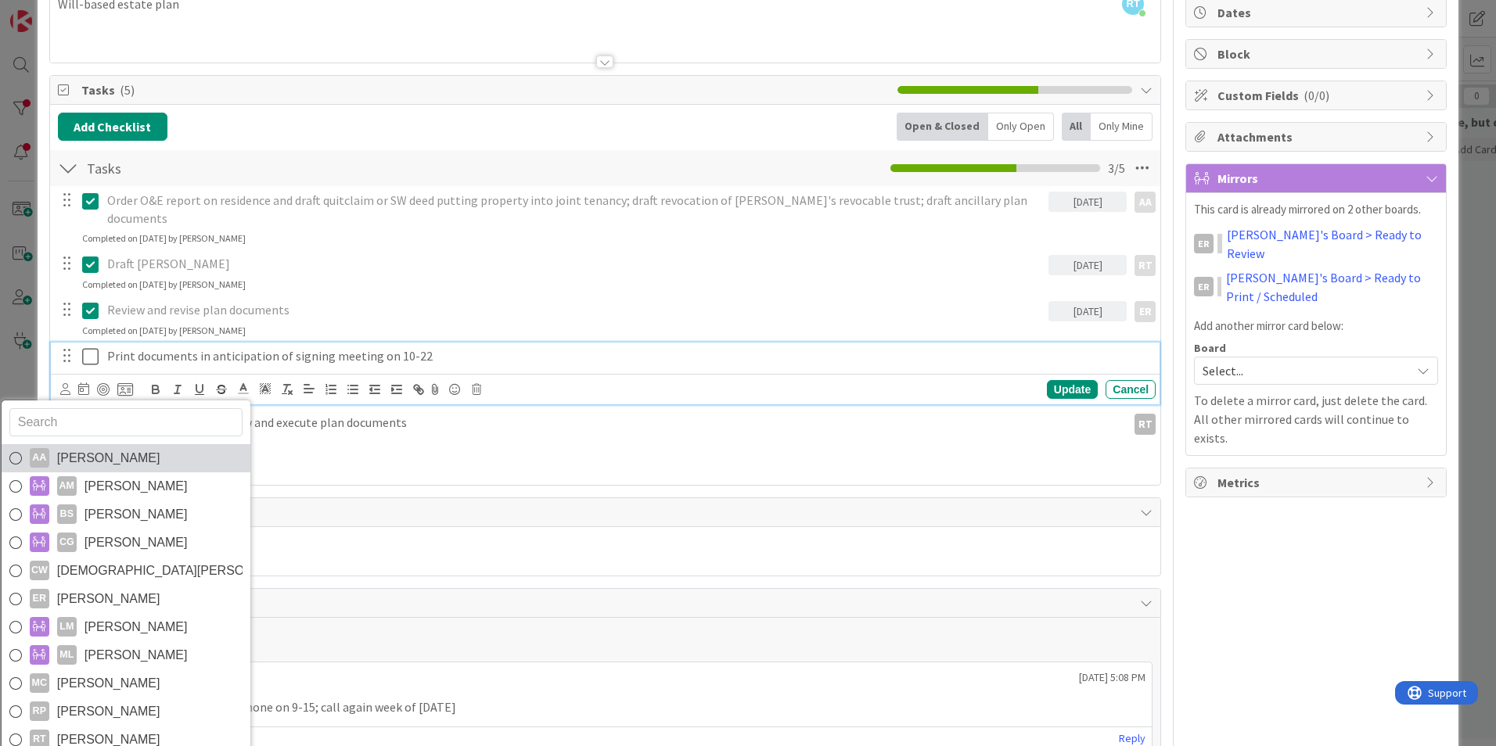
click at [117, 447] on span "[PERSON_NAME]" at bounding box center [108, 458] width 103 height 23
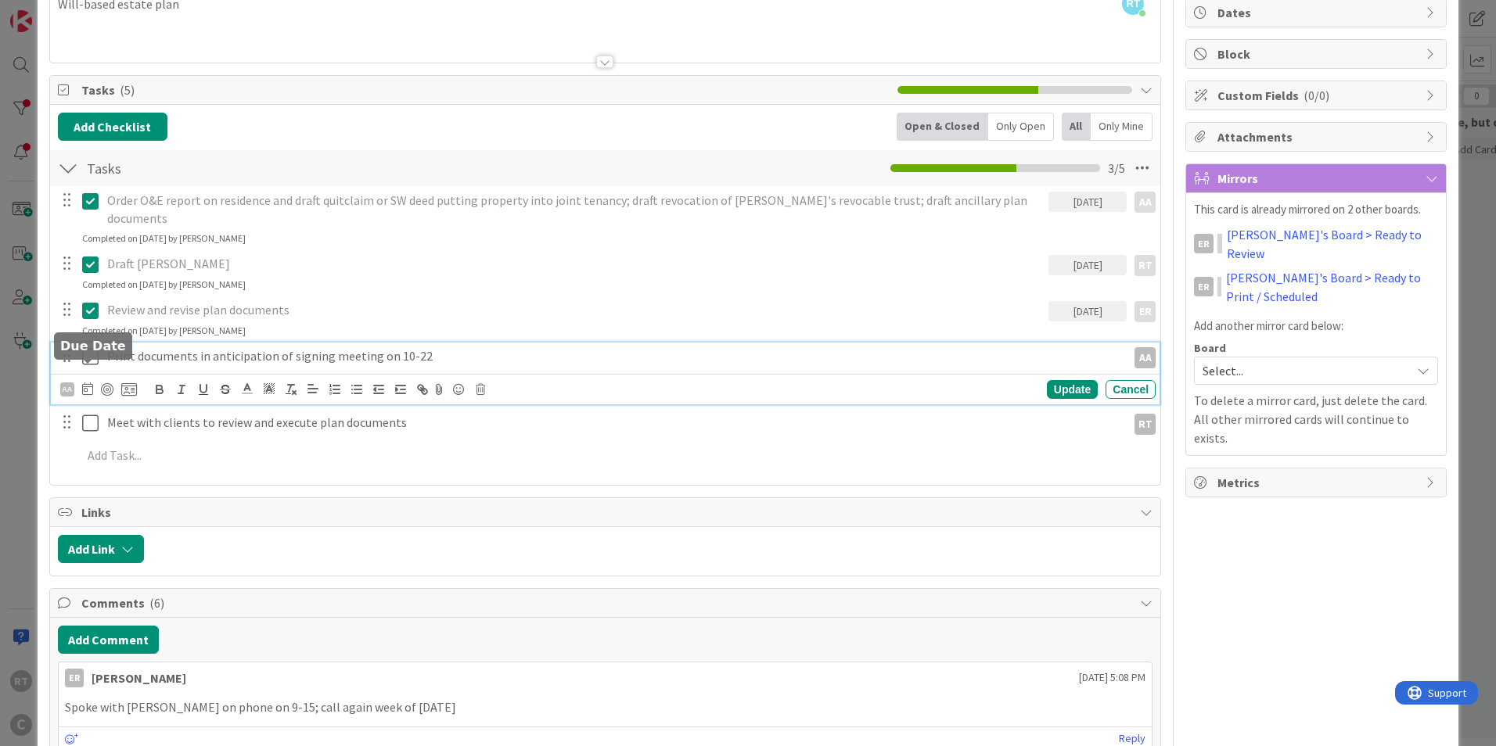
click at [89, 383] on icon at bounding box center [87, 389] width 11 height 13
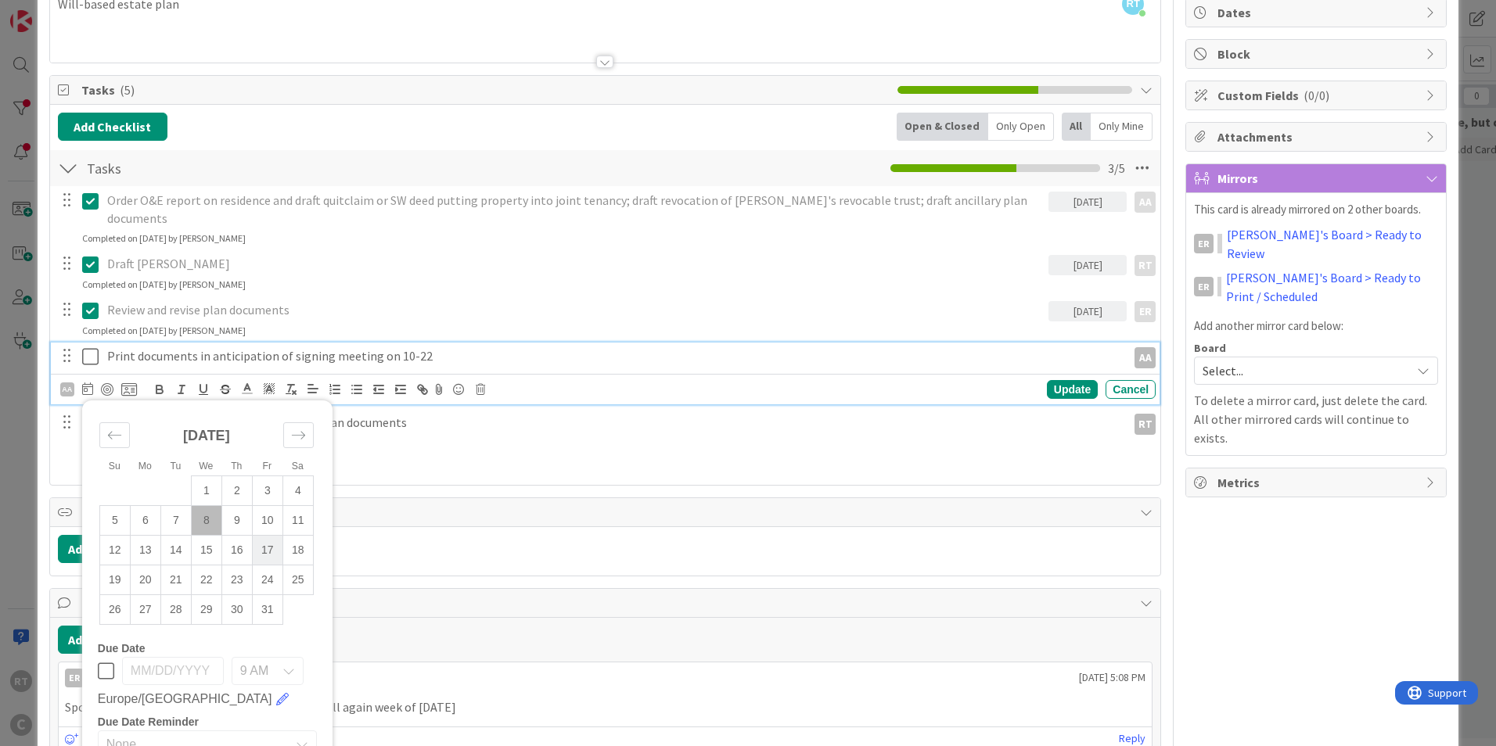
click at [254, 535] on td "17" at bounding box center [267, 550] width 31 height 30
click at [157, 565] on td "20" at bounding box center [145, 580] width 31 height 30
type input "[DATE]"
click at [1070, 380] on div "Update" at bounding box center [1072, 389] width 51 height 19
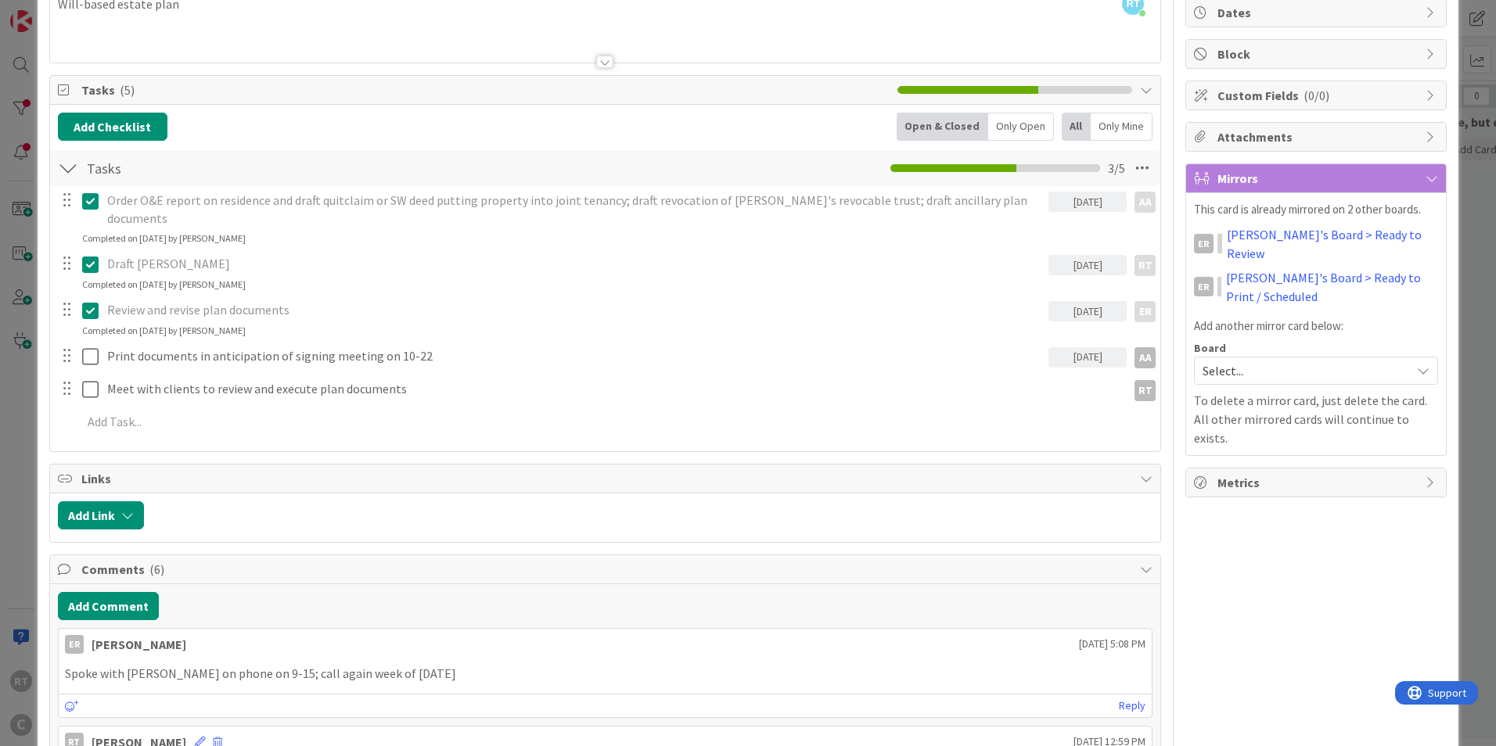
scroll to position [0, 0]
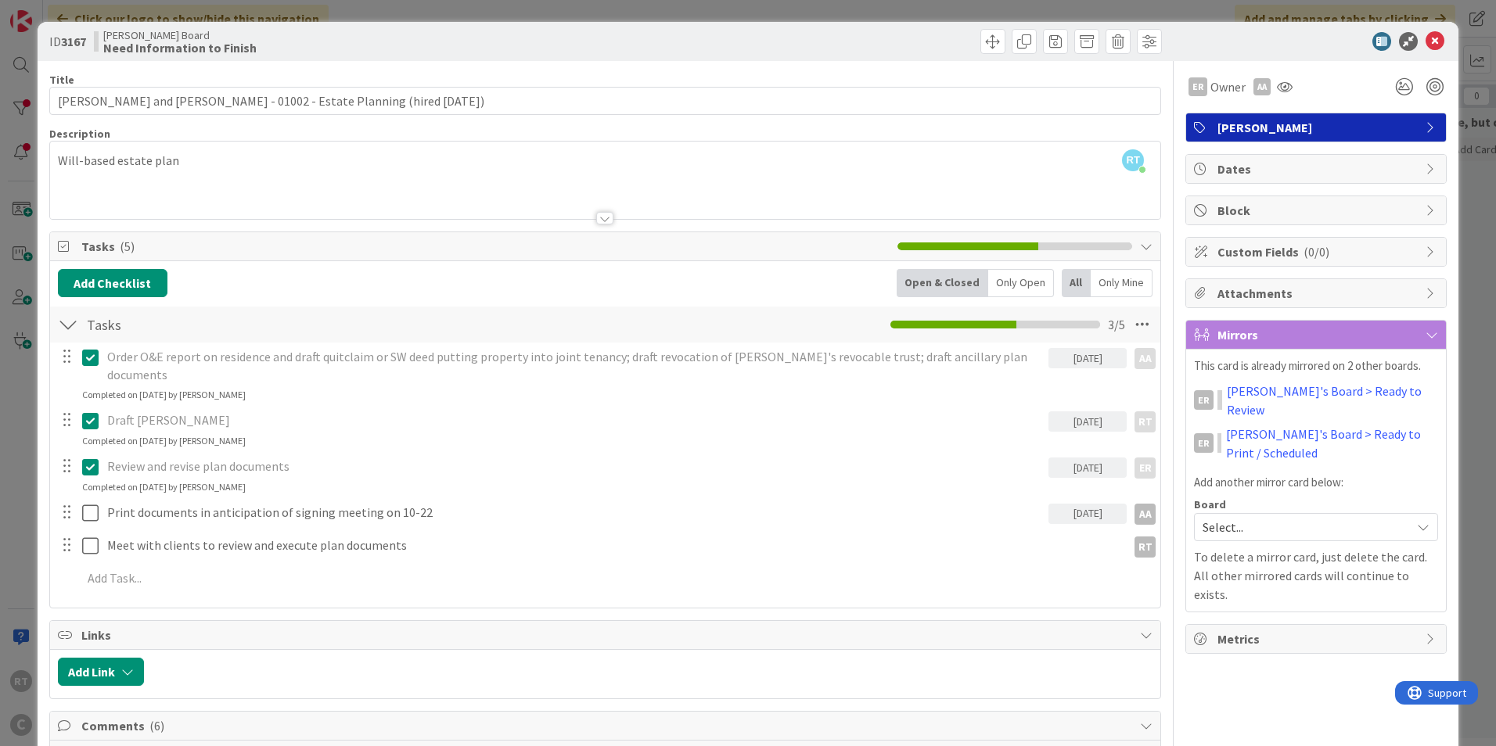
click at [1434, 39] on div at bounding box center [1308, 41] width 277 height 19
click at [1429, 41] on icon at bounding box center [1435, 41] width 19 height 19
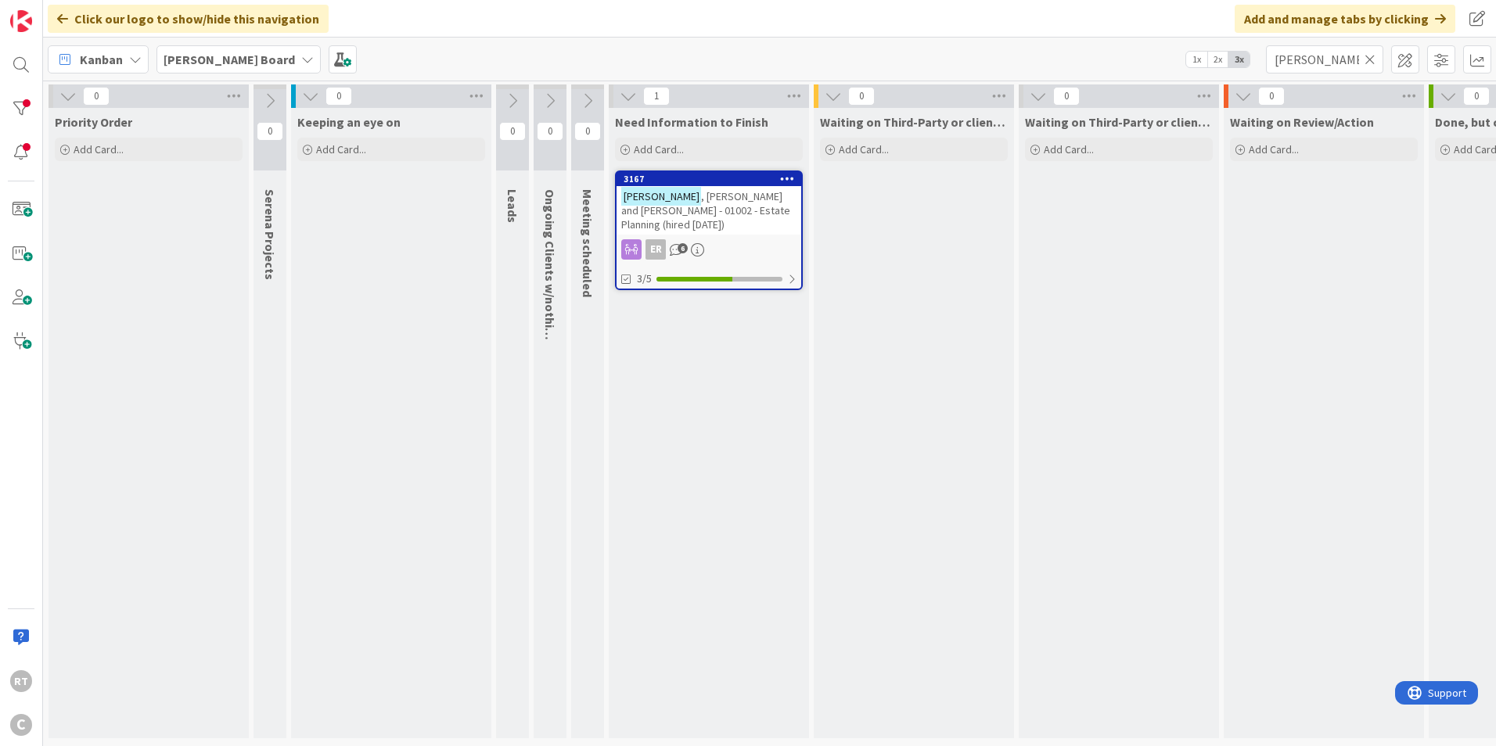
click at [1367, 56] on icon at bounding box center [1370, 59] width 11 height 14
